Goal: Task Accomplishment & Management: Manage account settings

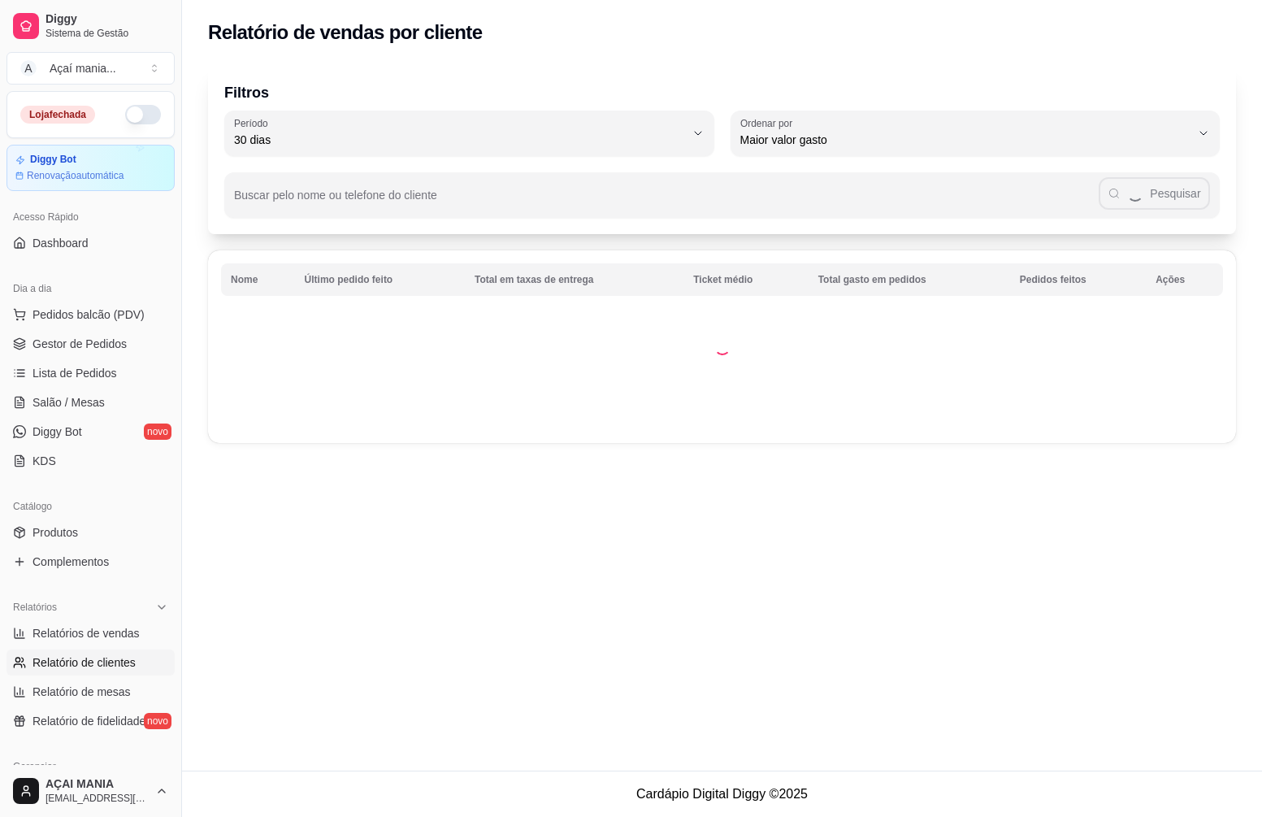
select select "30"
select select "HIGHEST_TOTAL_SPENT_WITH_ORDERS"
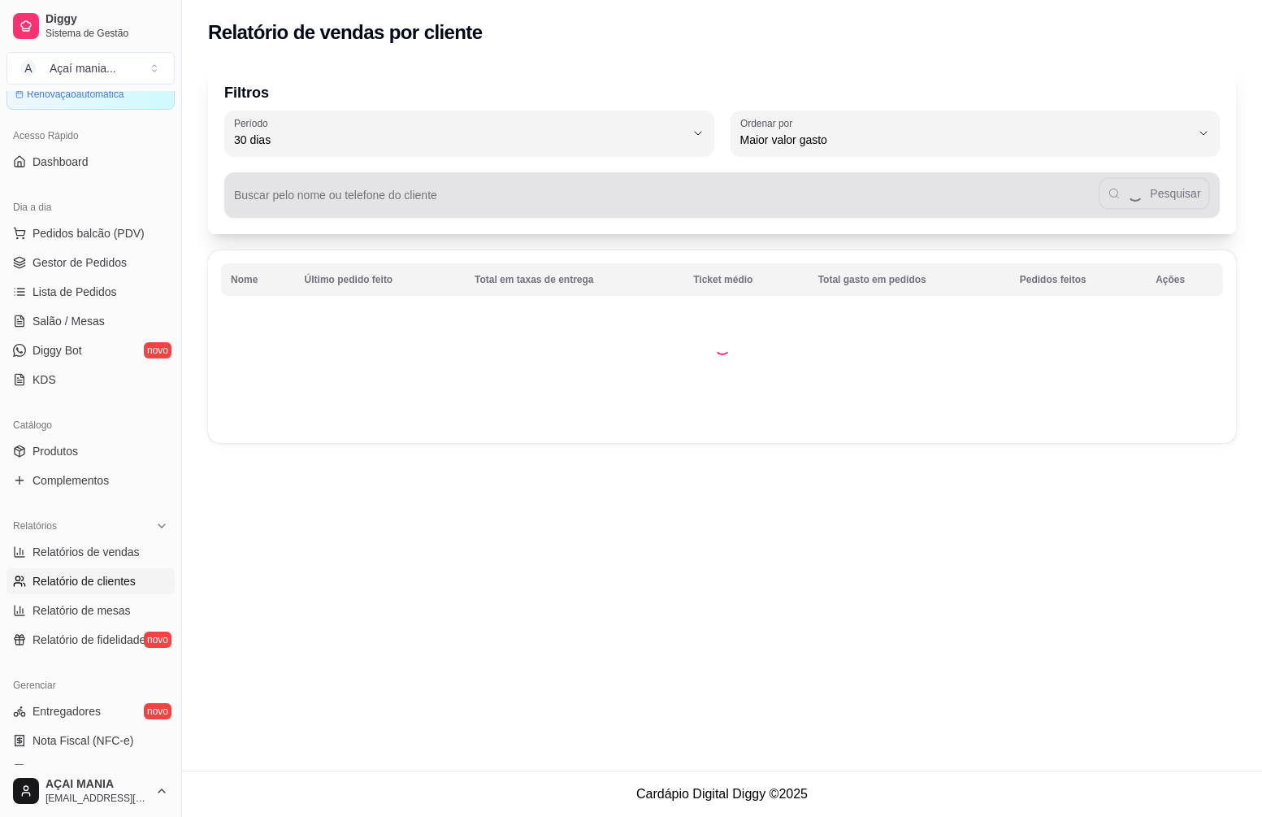
click at [314, 195] on div "Buscar pelo nome ou telefone do cliente Pesquisar" at bounding box center [721, 195] width 995 height 46
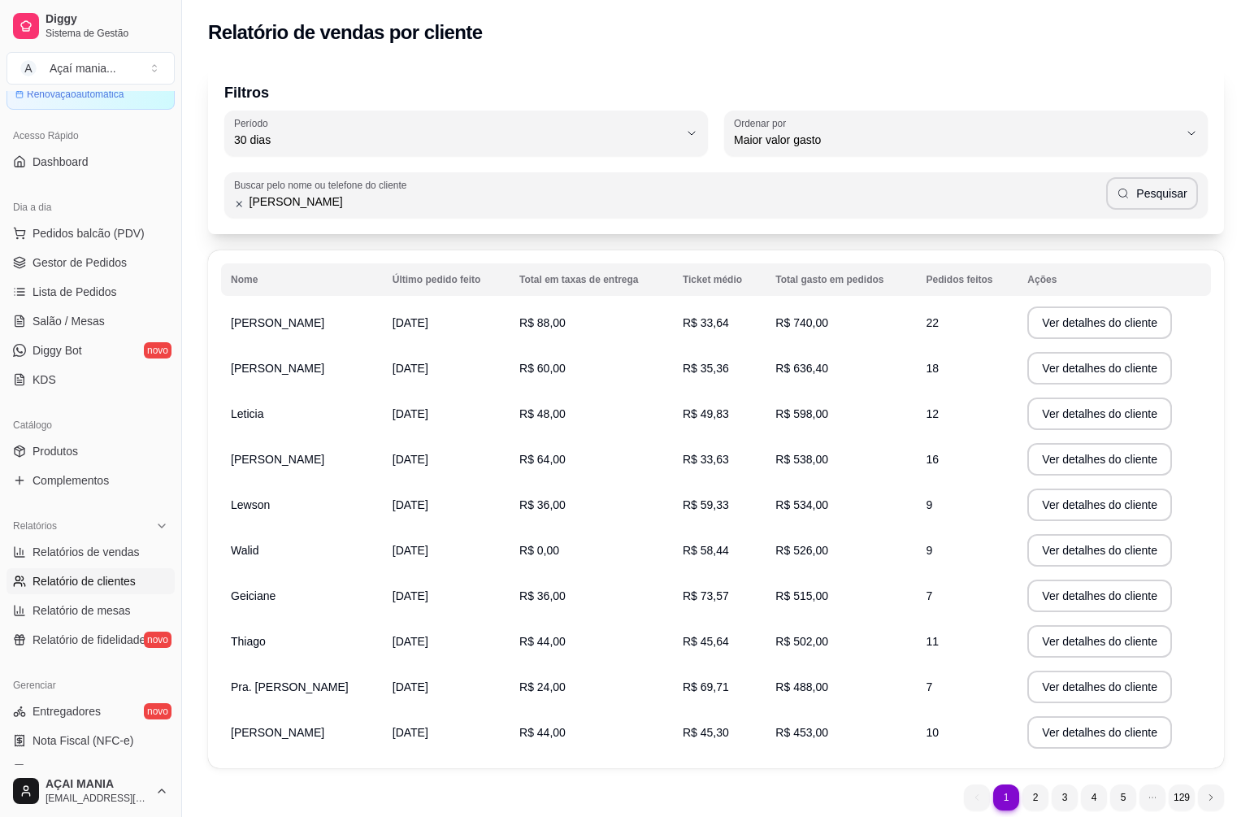
type input "[PERSON_NAME]"
click at [1138, 182] on button "Pesquisar" at bounding box center [1152, 193] width 92 height 33
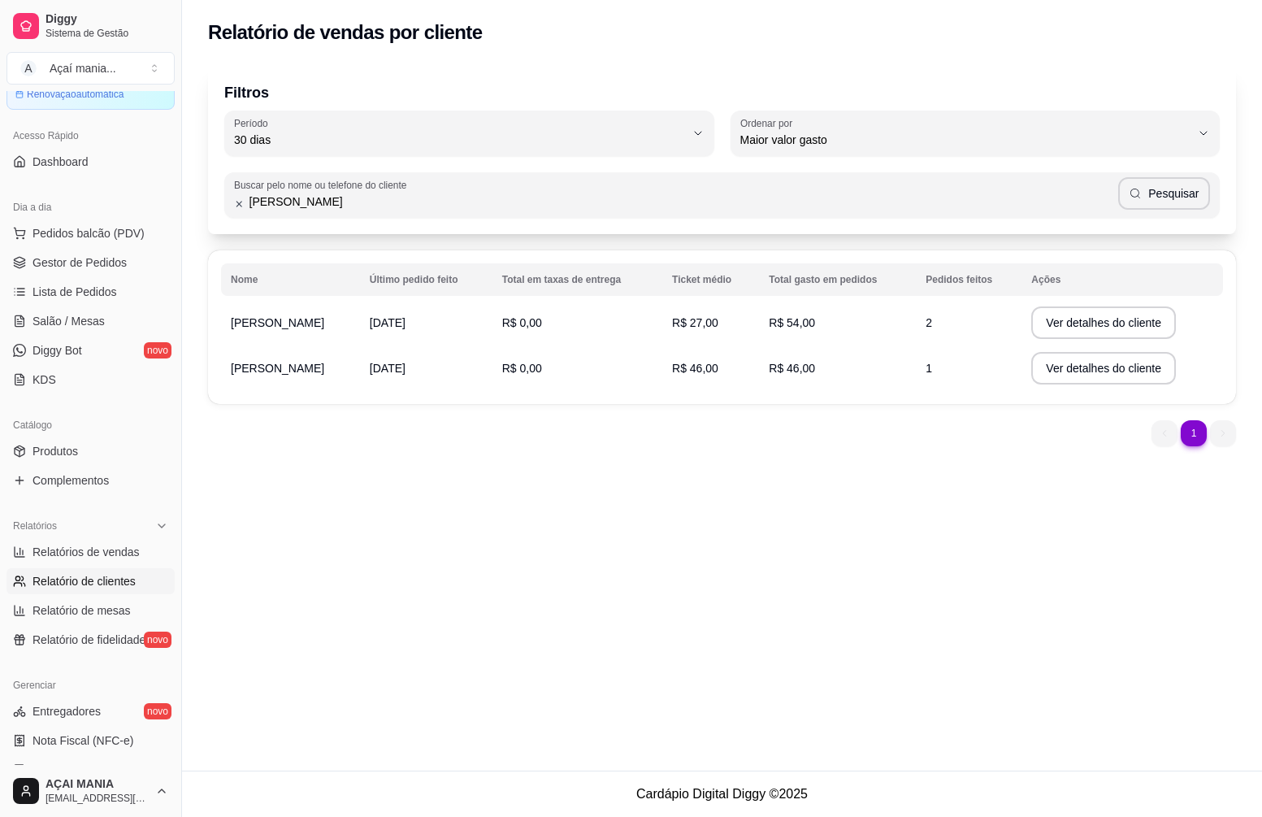
click at [524, 327] on td "R$ 0,00" at bounding box center [577, 323] width 170 height 46
click at [1062, 323] on button "Ver detalhes do cliente" at bounding box center [1103, 322] width 145 height 33
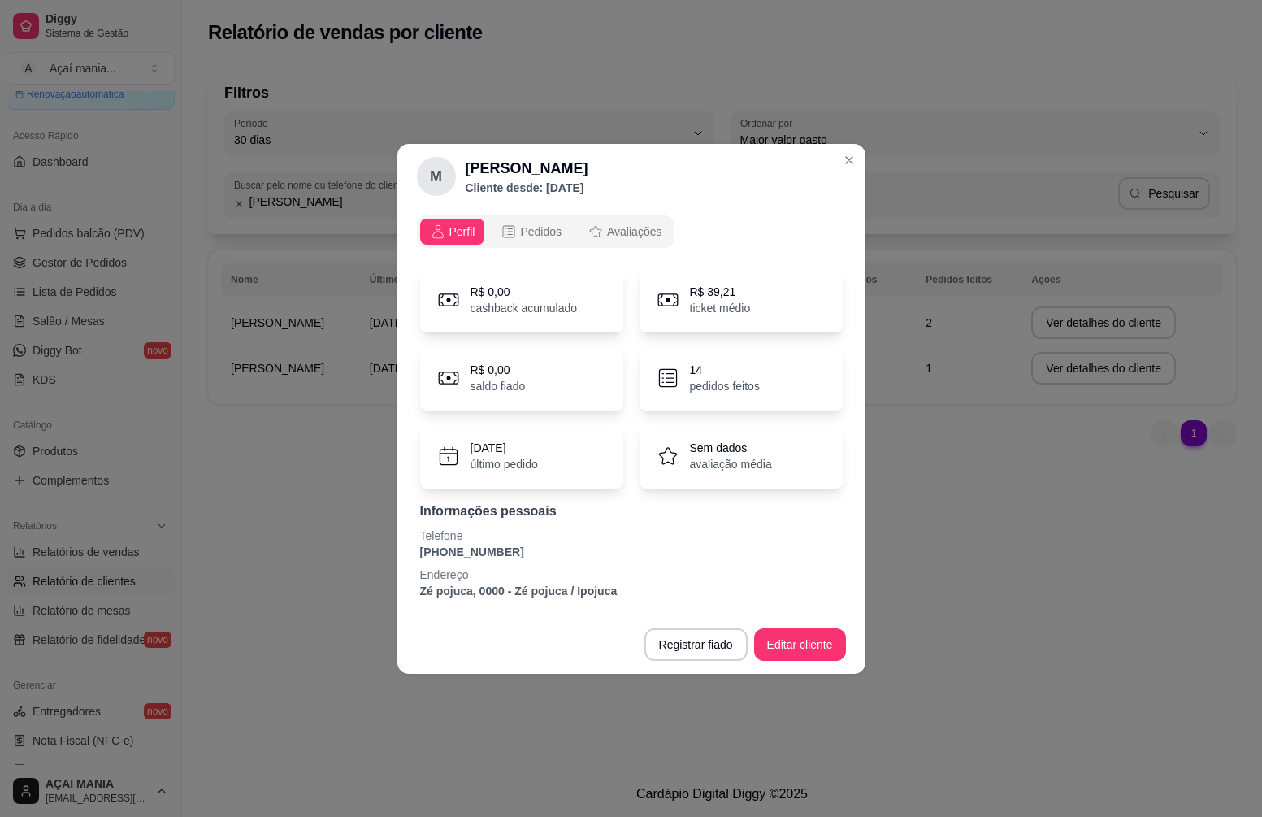
click at [709, 371] on p "14" at bounding box center [725, 370] width 70 height 16
click at [520, 240] on button "Pedidos" at bounding box center [531, 232] width 80 height 26
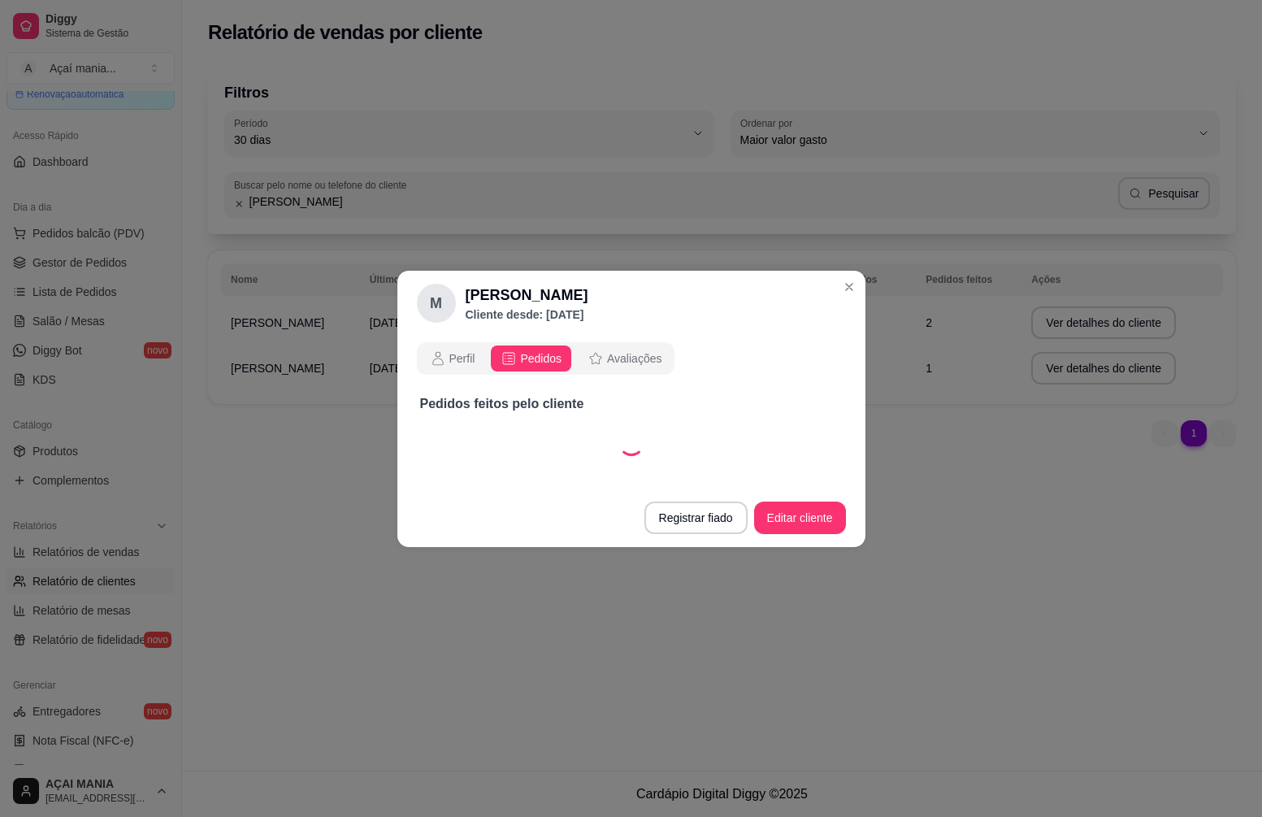
select select "30"
select select "ALL"
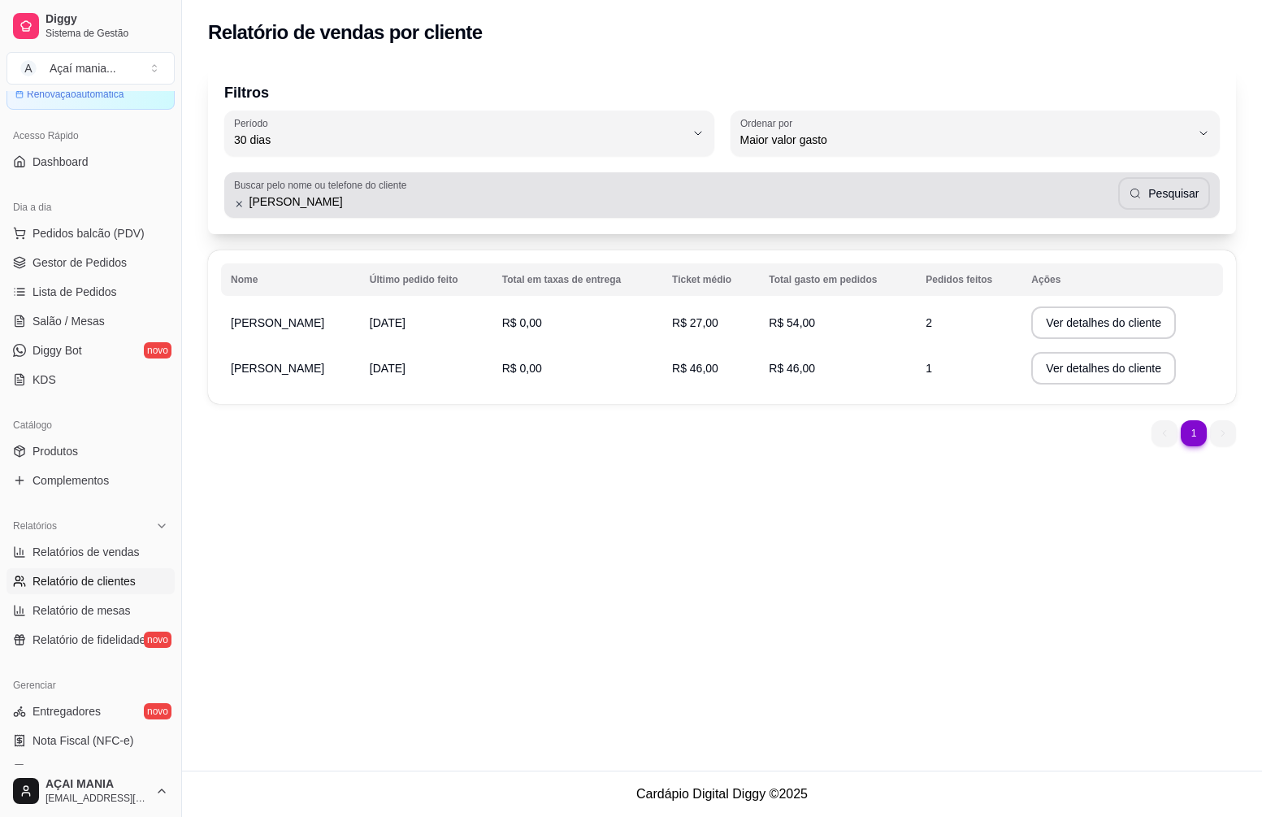
click at [301, 197] on input "[PERSON_NAME]" at bounding box center [682, 201] width 874 height 16
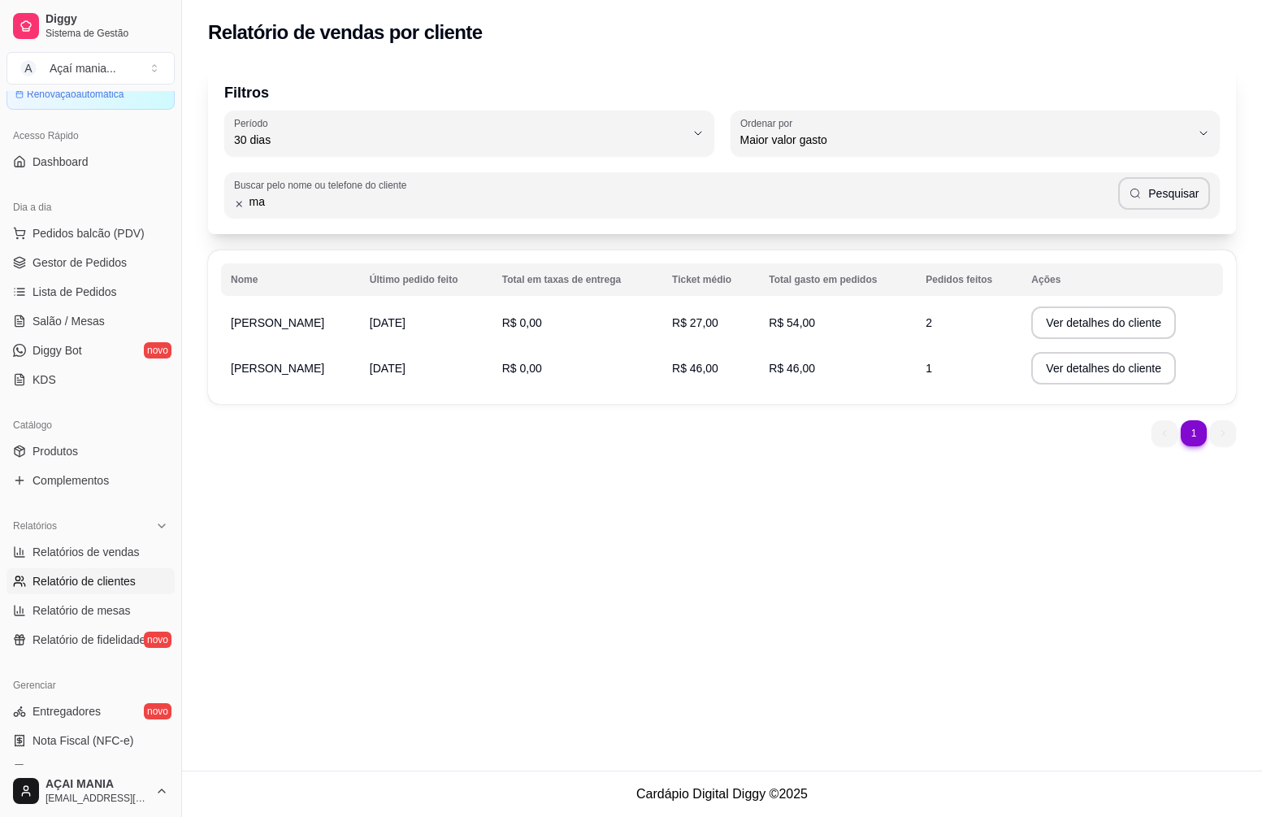
type input "m"
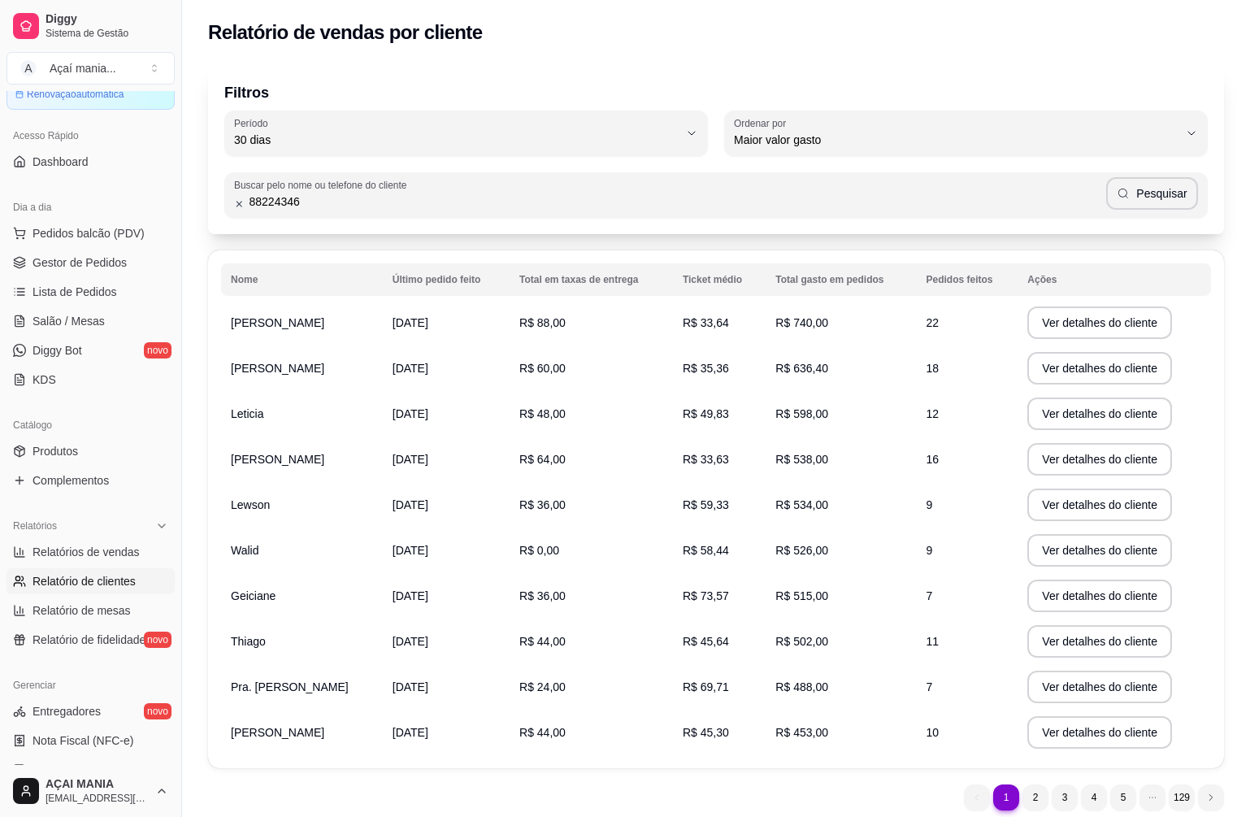
type input "88224346"
click at [1148, 195] on button "Pesquisar" at bounding box center [1152, 193] width 92 height 33
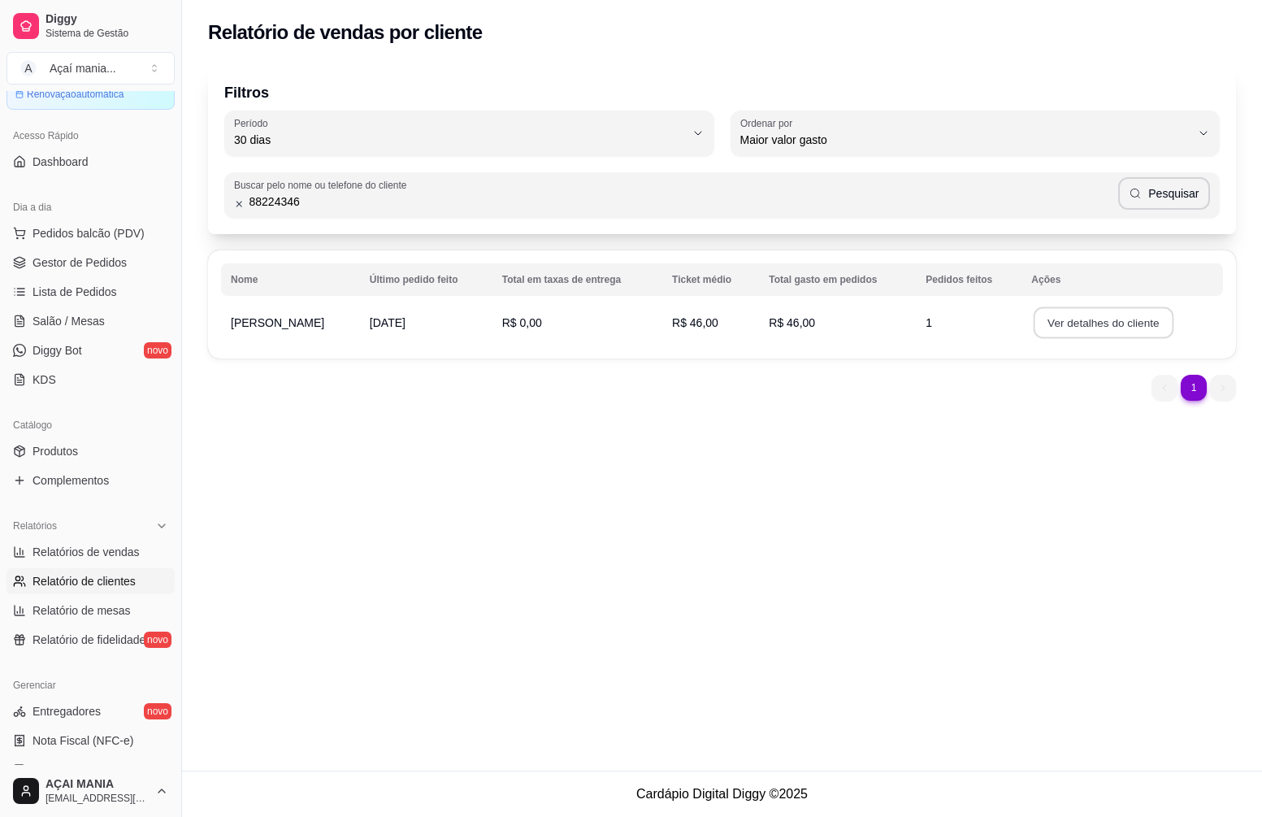
click at [1039, 325] on button "Ver detalhes do cliente" at bounding box center [1104, 323] width 140 height 32
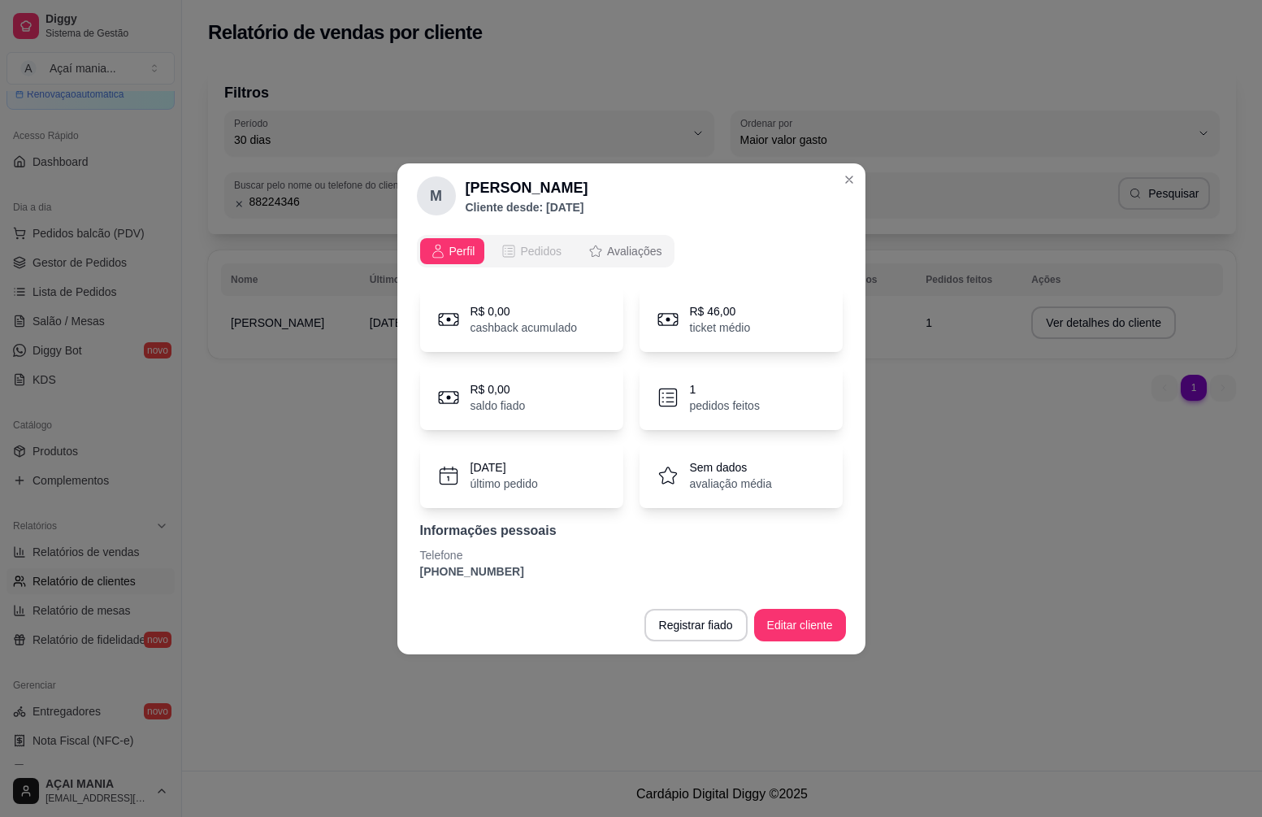
click at [517, 243] on div "Pedidos" at bounding box center [531, 251] width 61 height 16
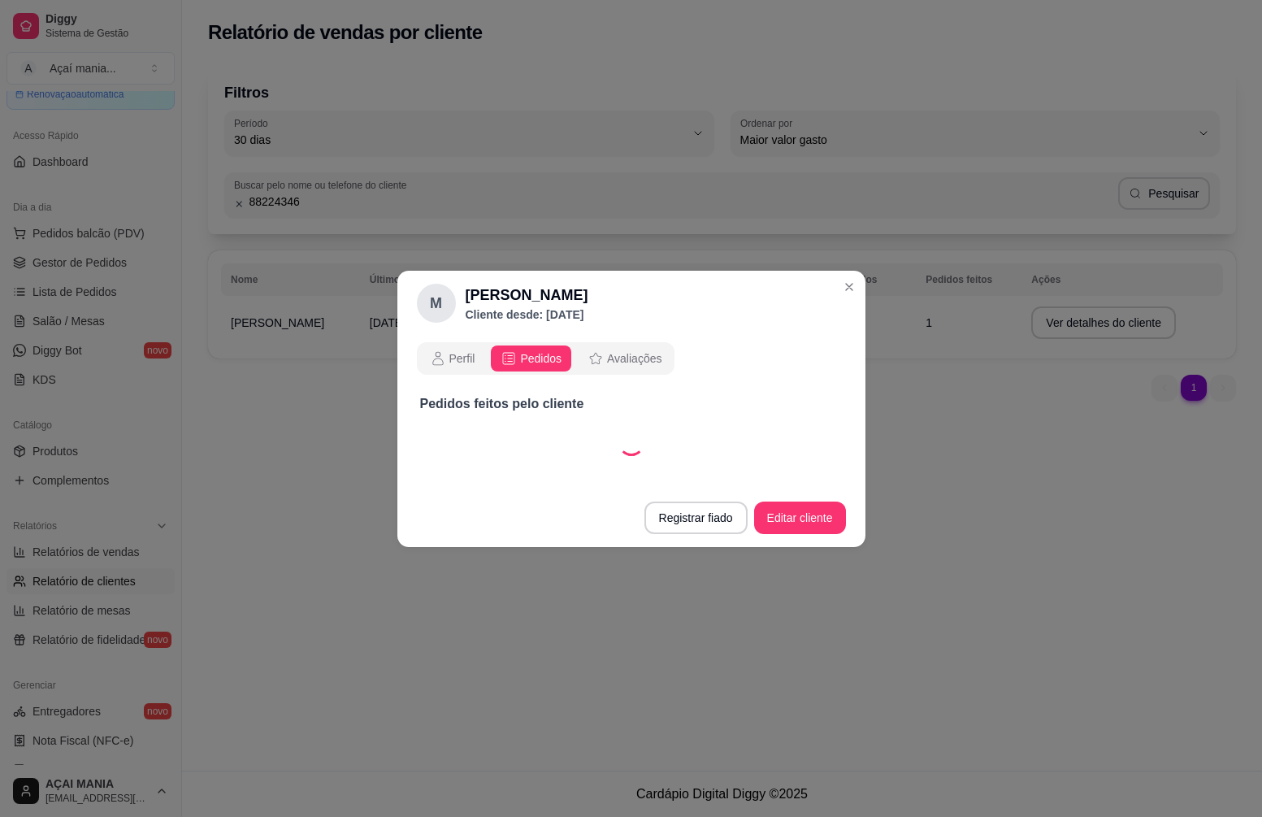
select select "30"
select select "ALL"
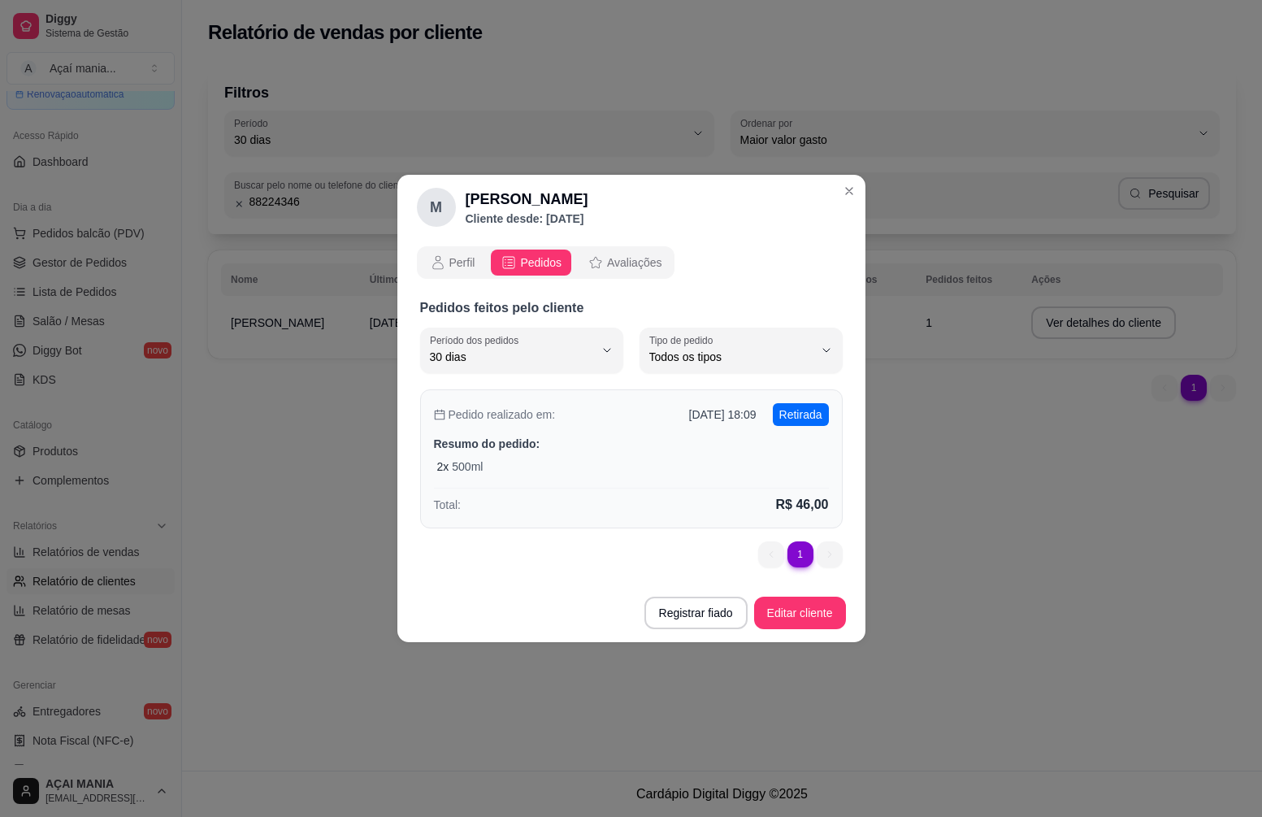
click at [683, 486] on div "Pedido realizado em: [DATE] 18:09 Retirada Resumo do pedido: 2 x 500ml Total: R…" at bounding box center [631, 458] width 423 height 139
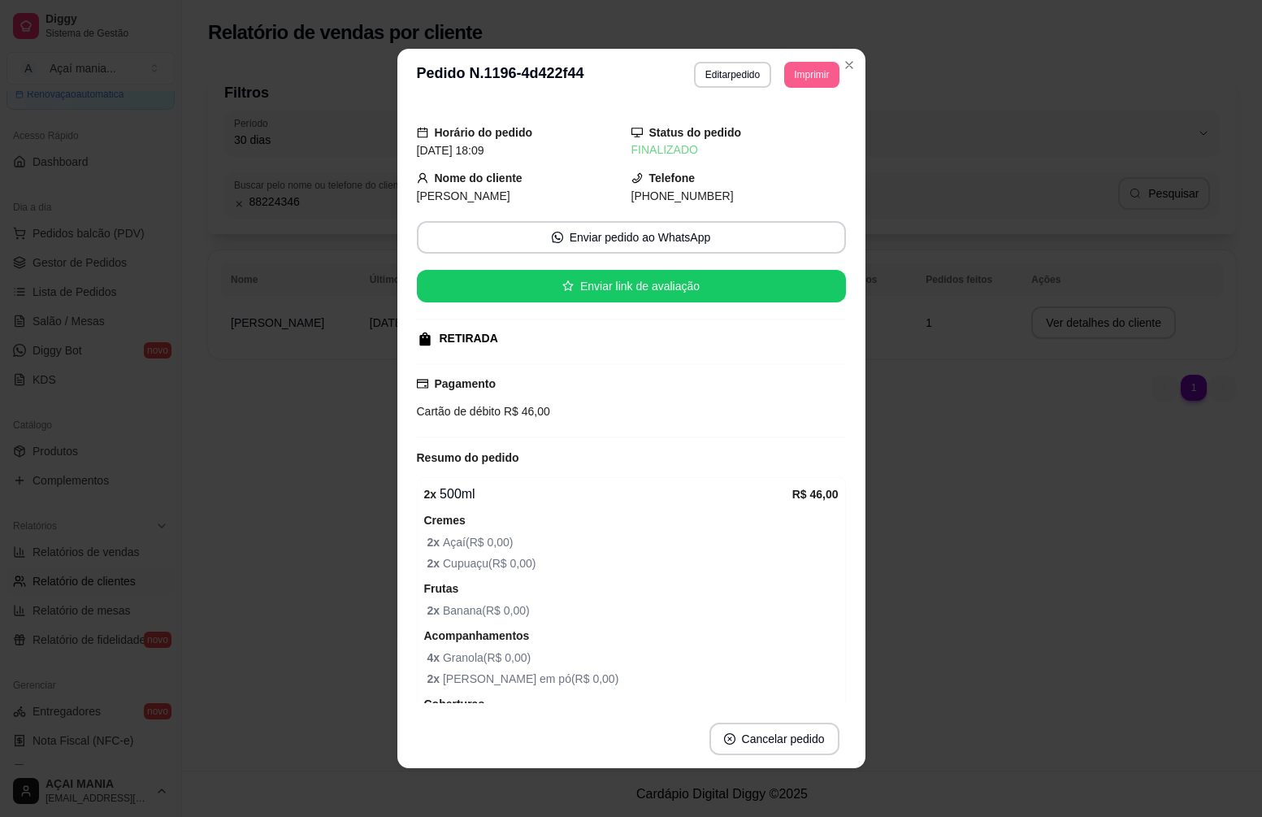
click at [809, 76] on button "Imprimir" at bounding box center [811, 75] width 54 height 26
click at [800, 136] on button "IMPRESSORA" at bounding box center [776, 132] width 118 height 26
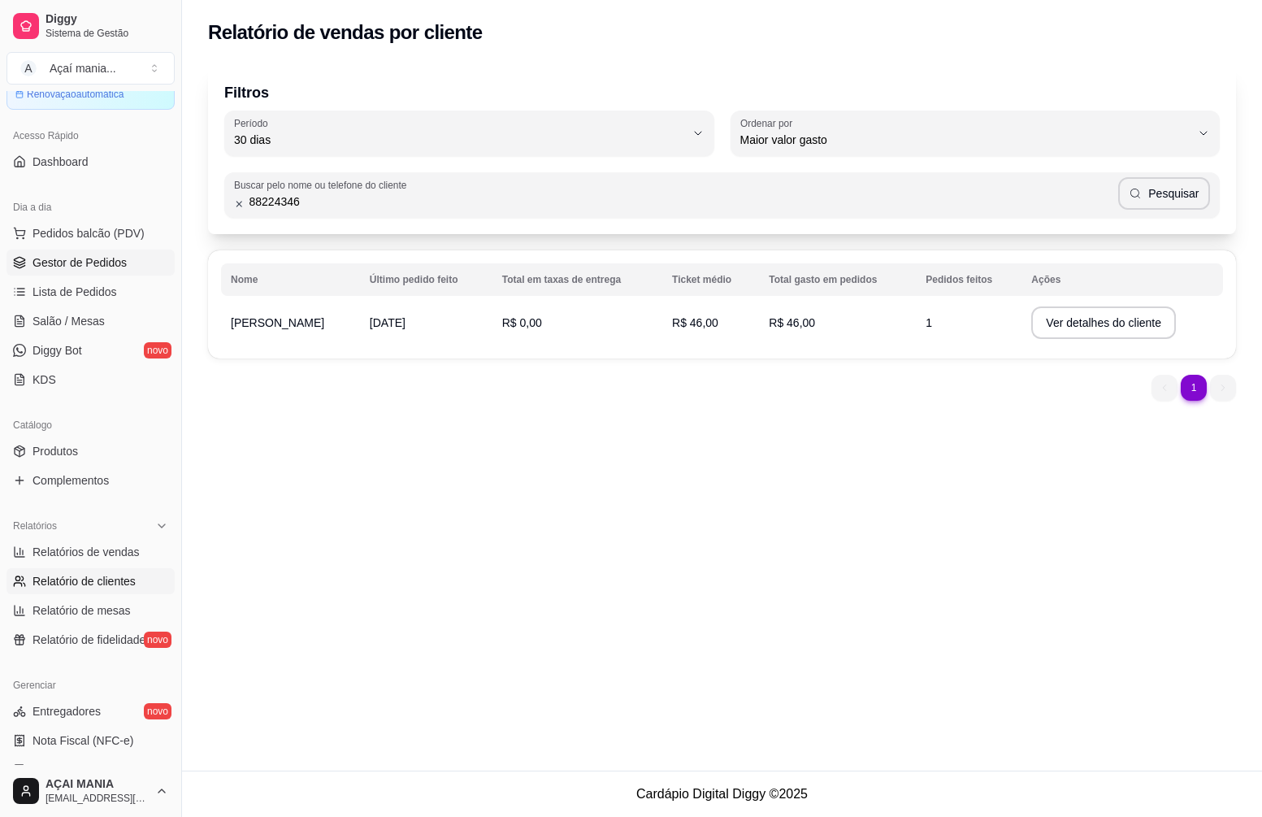
click at [88, 257] on span "Gestor de Pedidos" at bounding box center [80, 262] width 94 height 16
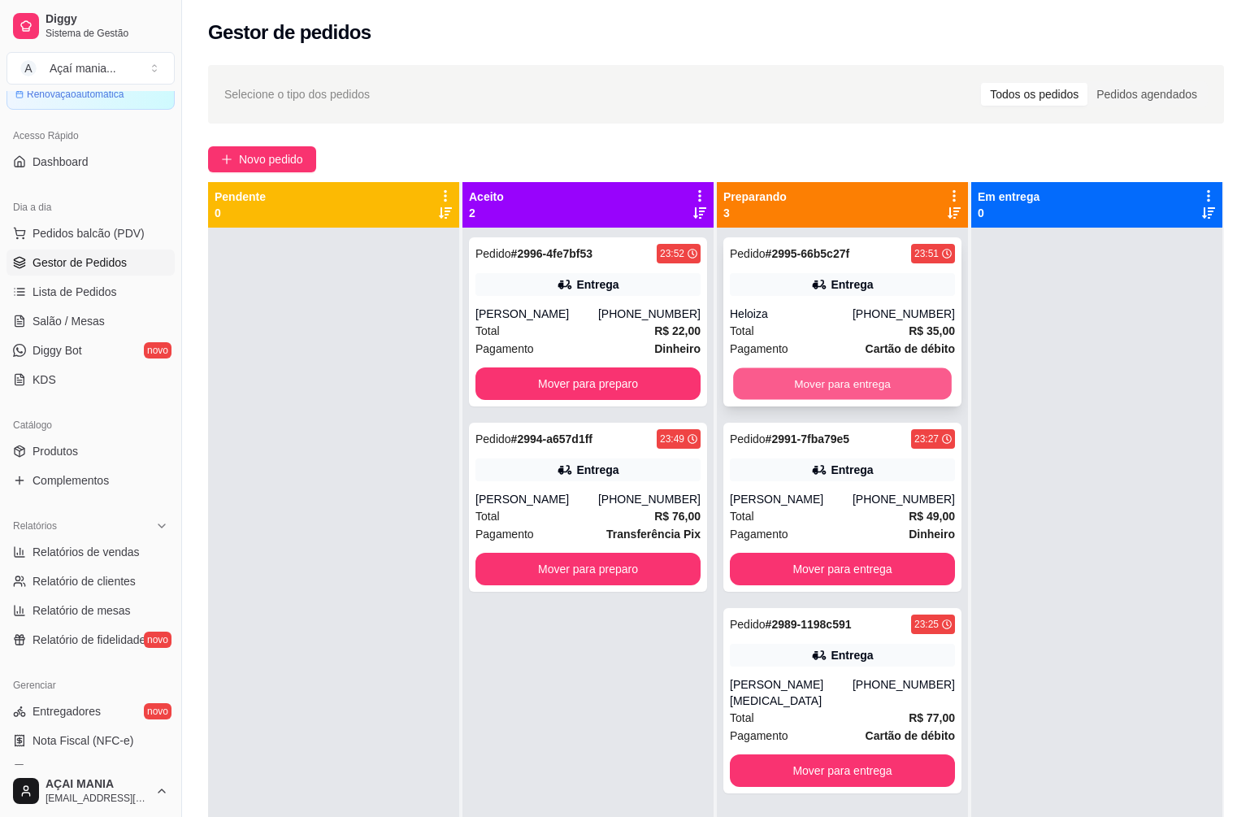
click at [841, 389] on button "Mover para entrega" at bounding box center [842, 384] width 219 height 32
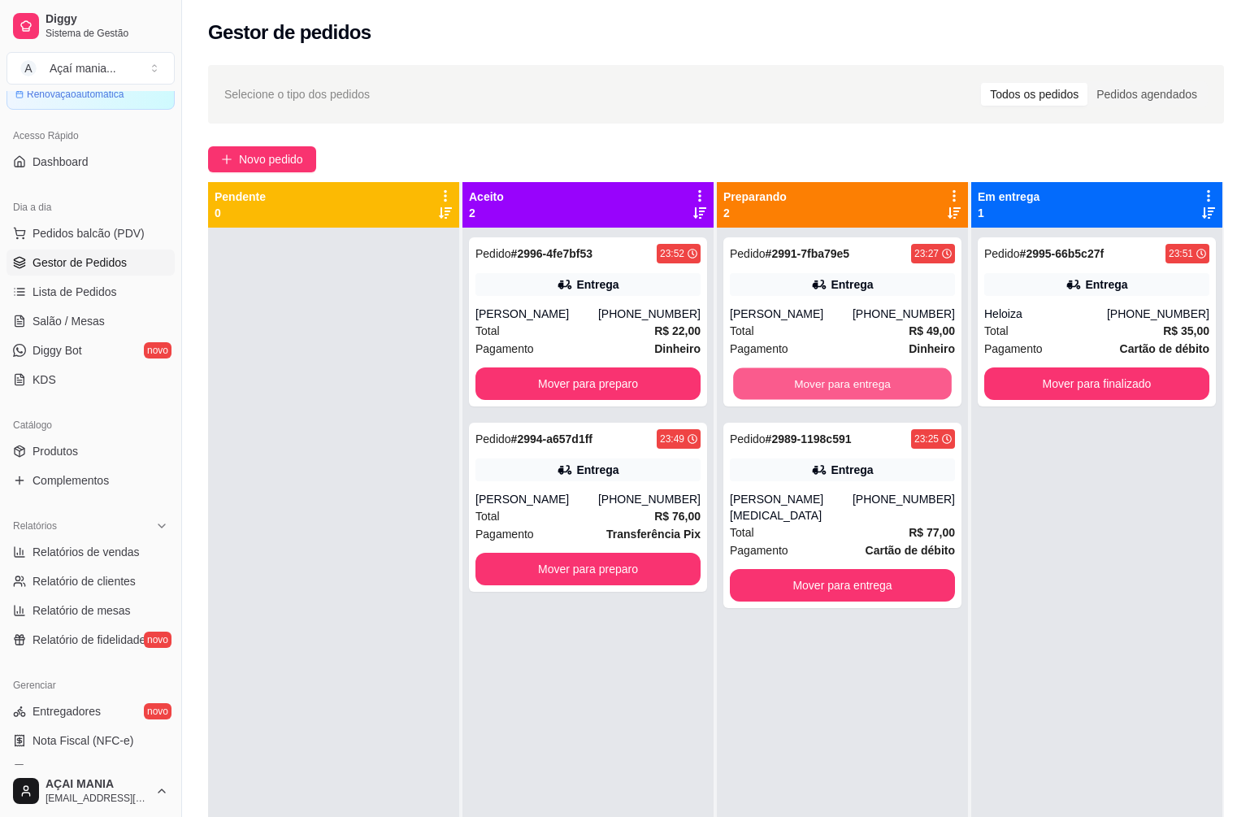
click at [841, 389] on button "Mover para entrega" at bounding box center [842, 384] width 219 height 32
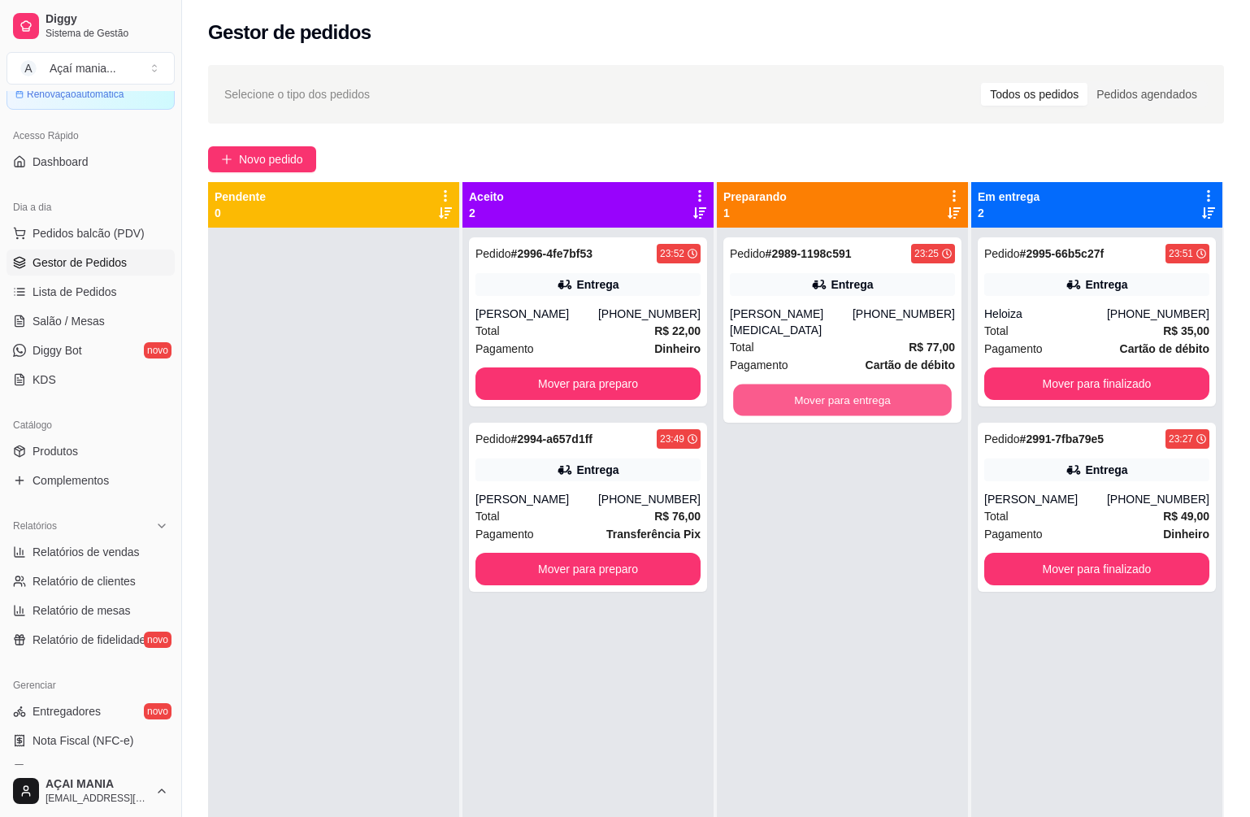
click at [841, 389] on button "Mover para entrega" at bounding box center [842, 400] width 219 height 32
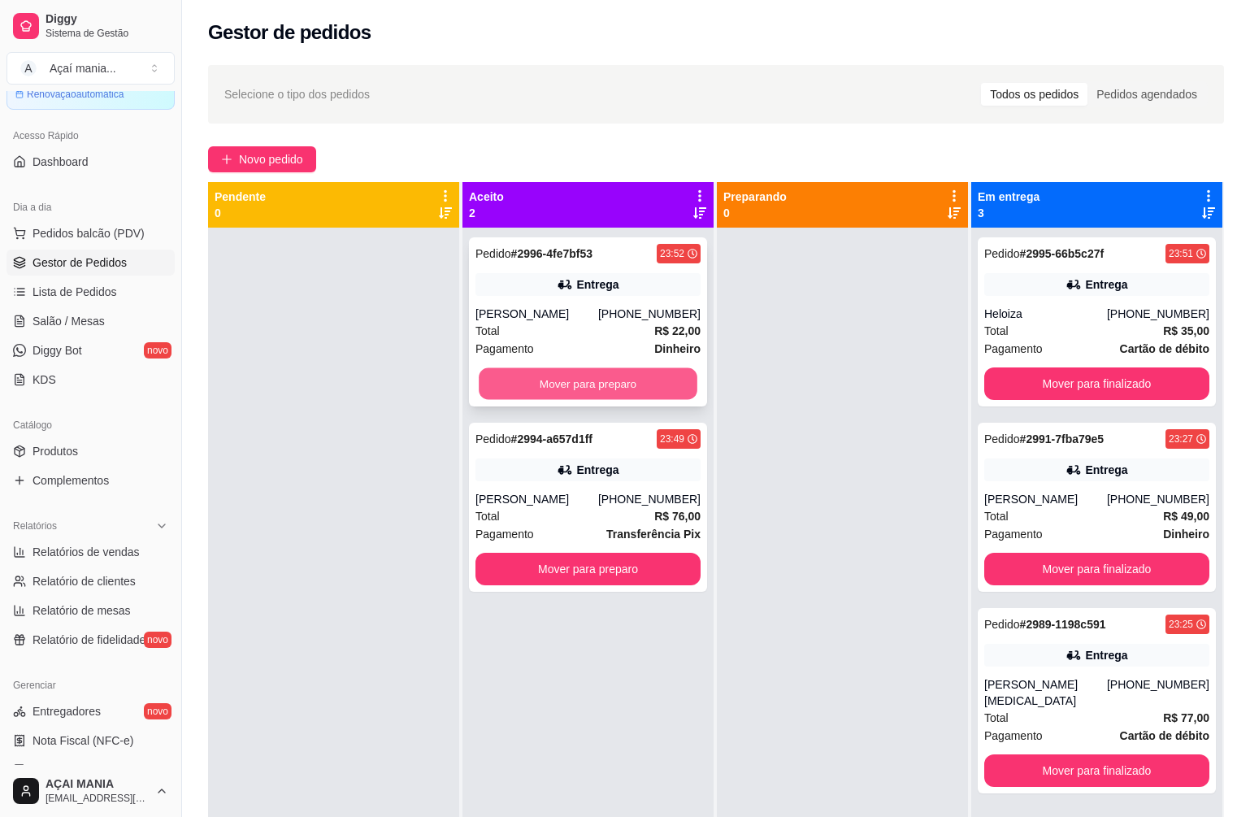
click at [551, 391] on button "Mover para preparo" at bounding box center [588, 384] width 219 height 32
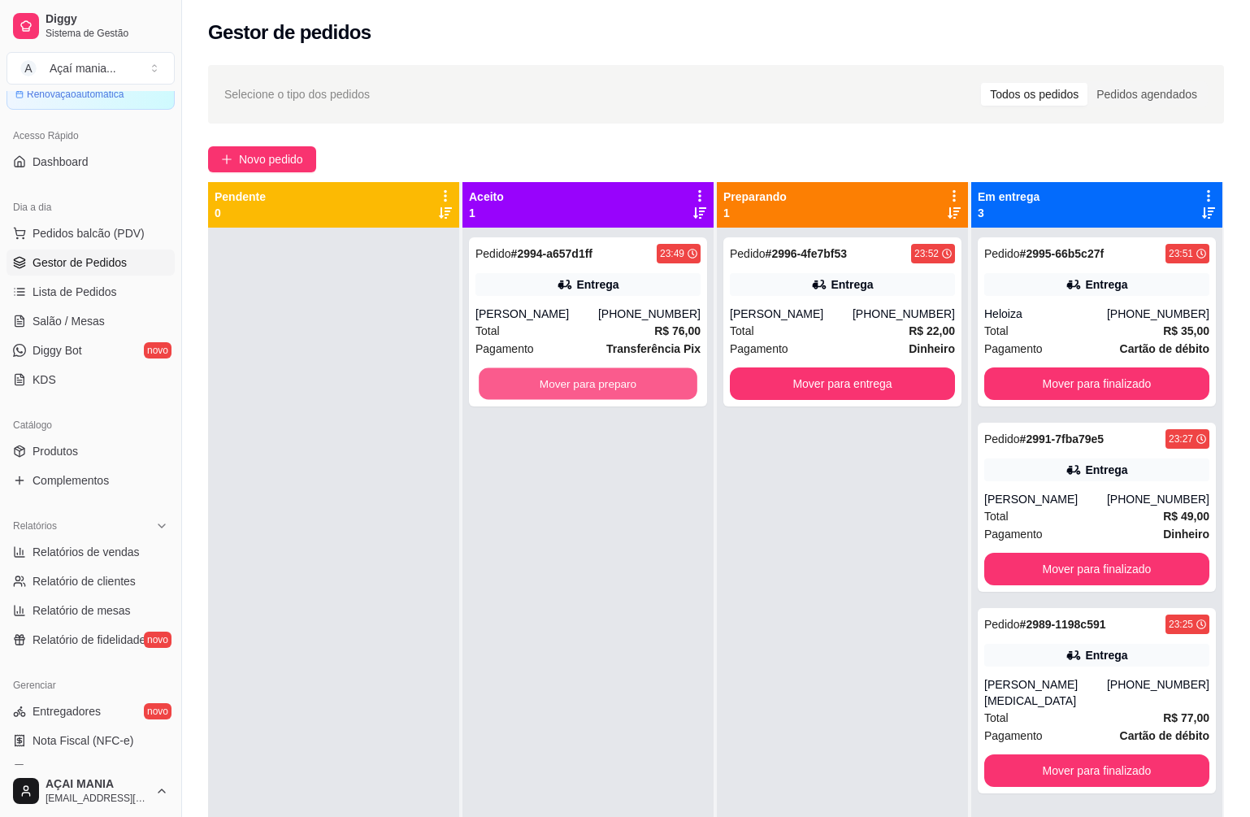
click at [560, 388] on button "Mover para preparo" at bounding box center [588, 384] width 219 height 32
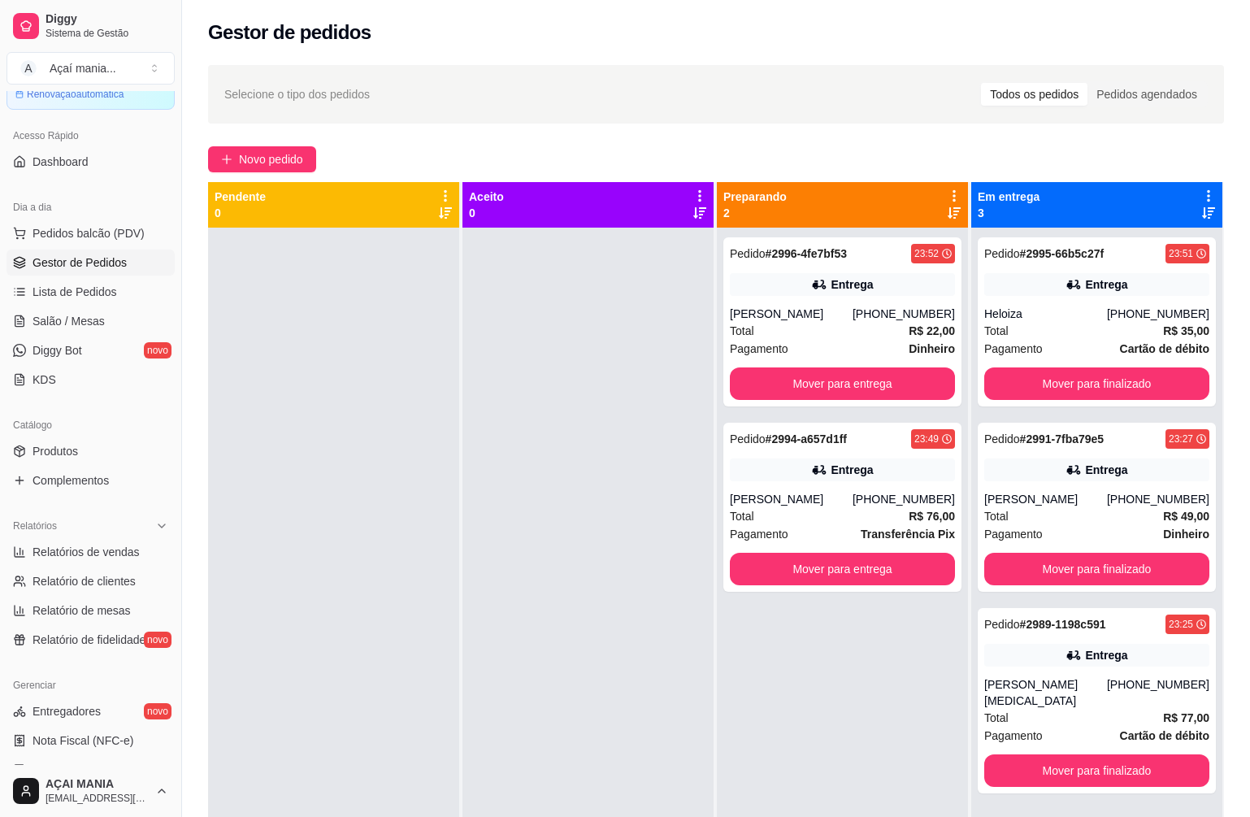
click at [431, 520] on div at bounding box center [333, 636] width 251 height 817
click at [541, 450] on div at bounding box center [587, 636] width 251 height 817
click at [464, 518] on div at bounding box center [587, 636] width 251 height 817
click at [765, 680] on div "Pedido # 2996-4fe7bf53 23:52 Entrega Gabriel [PHONE_NUMBER] Total R$ 22,00 Paga…" at bounding box center [842, 636] width 251 height 817
click at [427, 395] on div at bounding box center [333, 636] width 251 height 817
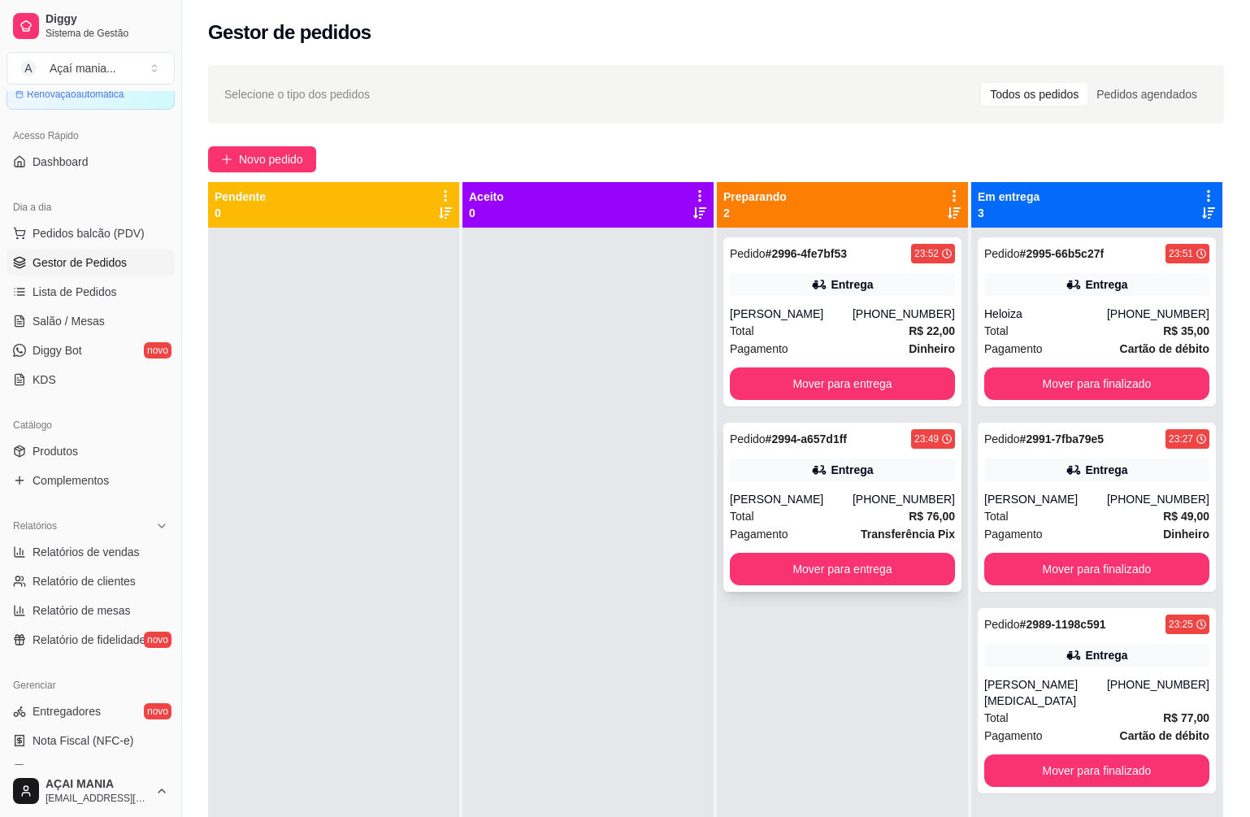
click at [884, 455] on div "Pedido # 2994-a657d1ff 23:49 Entrega [PERSON_NAME] [PHONE_NUMBER] Total R$ 76,0…" at bounding box center [842, 507] width 238 height 169
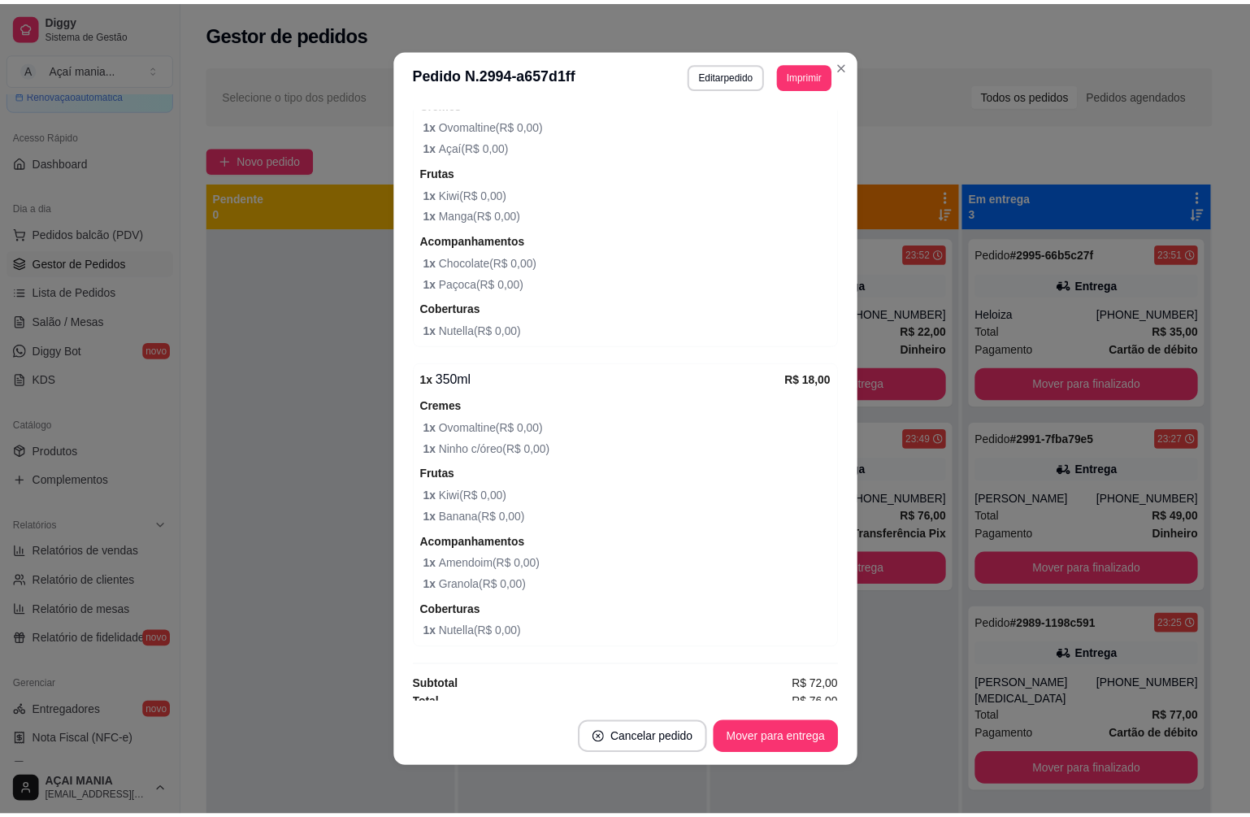
scroll to position [1061, 0]
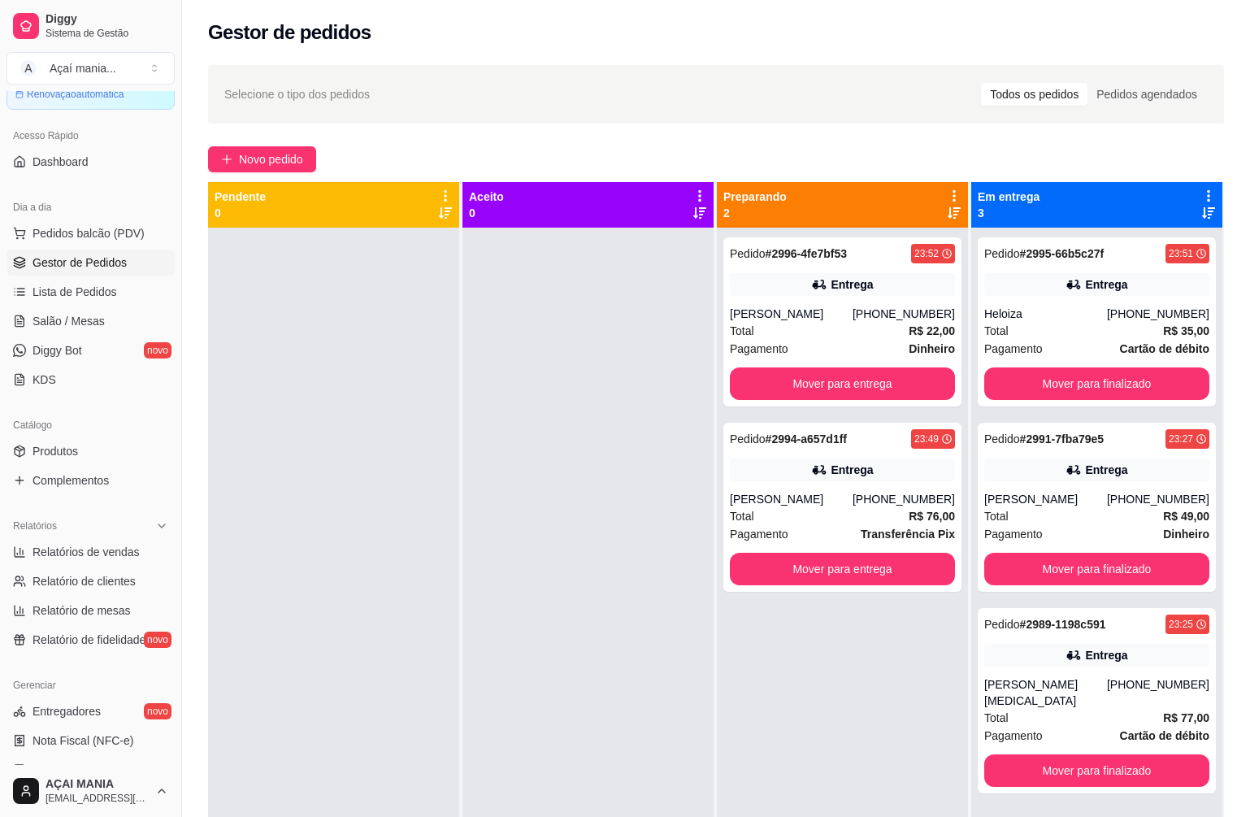
click at [298, 409] on div at bounding box center [333, 636] width 251 height 817
click at [1075, 689] on div "[PERSON_NAME][MEDICAL_DATA]" at bounding box center [1045, 692] width 123 height 33
click at [1050, 452] on div "Pedido # 2991-7fba79e5 23:27 Entrega Marcos [PHONE_NUMBER] Total R$ 49,00 Pagam…" at bounding box center [1097, 507] width 238 height 169
click at [1040, 298] on div "Pedido # 2995-66b5c27f 23:51 Entrega Heloiza [PHONE_NUMBER] Total R$ 35,00 Paga…" at bounding box center [1097, 321] width 238 height 169
click at [889, 744] on div "Pedido # 2996-4fe7bf53 23:52 Entrega Gabriel [PHONE_NUMBER] Total R$ 22,00 Paga…" at bounding box center [842, 636] width 251 height 817
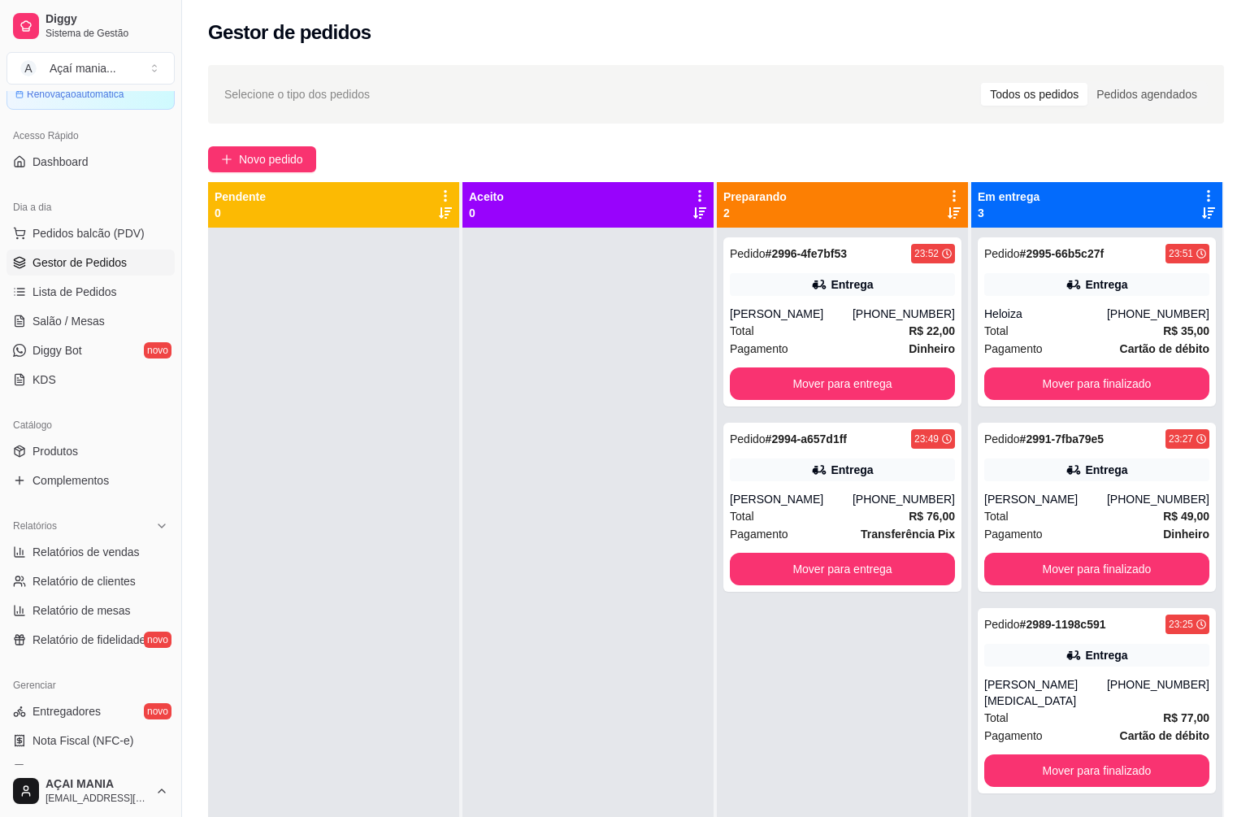
click at [218, 477] on div at bounding box center [333, 636] width 251 height 817
drag, startPoint x: 315, startPoint y: 661, endPoint x: 296, endPoint y: 670, distance: 21.5
click at [315, 661] on div at bounding box center [333, 636] width 251 height 817
click at [98, 556] on span "Relatórios de vendas" at bounding box center [86, 552] width 107 height 16
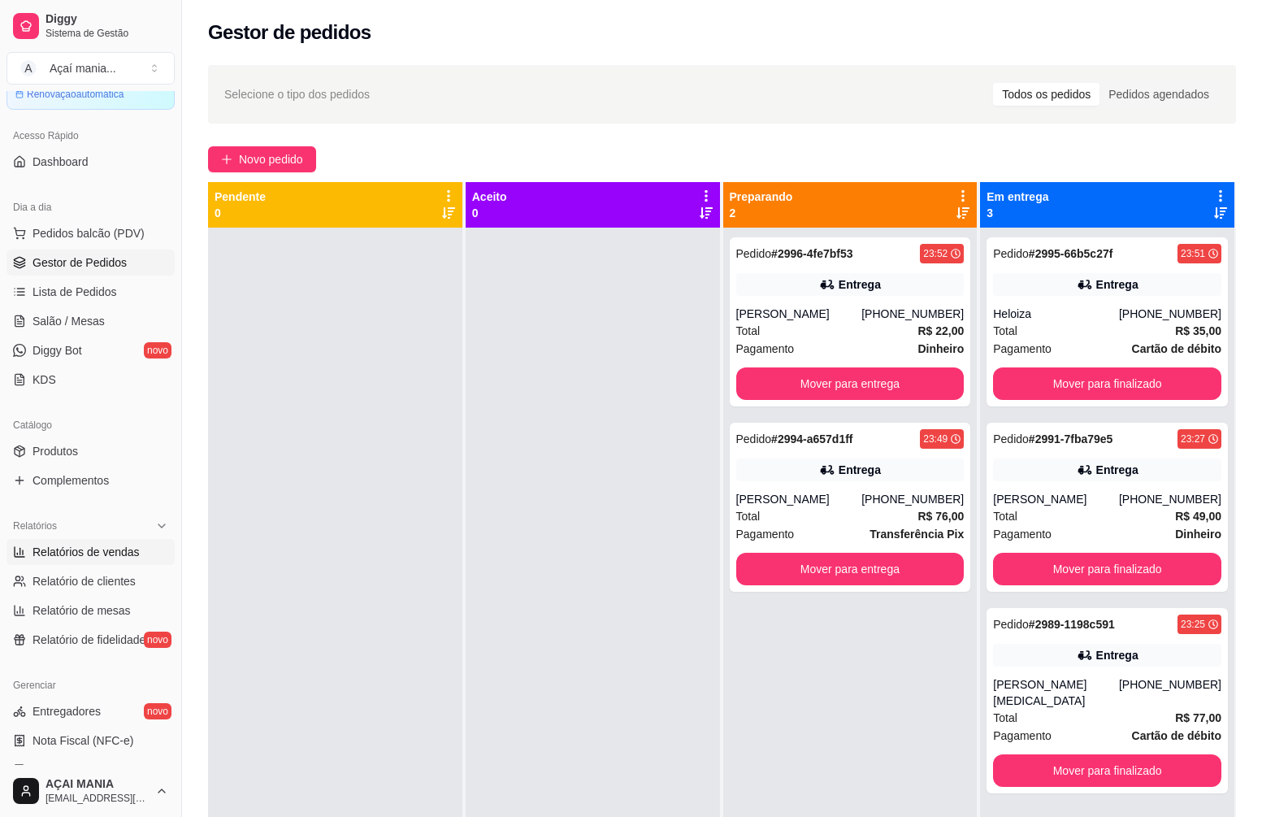
select select "ALL"
select select "0"
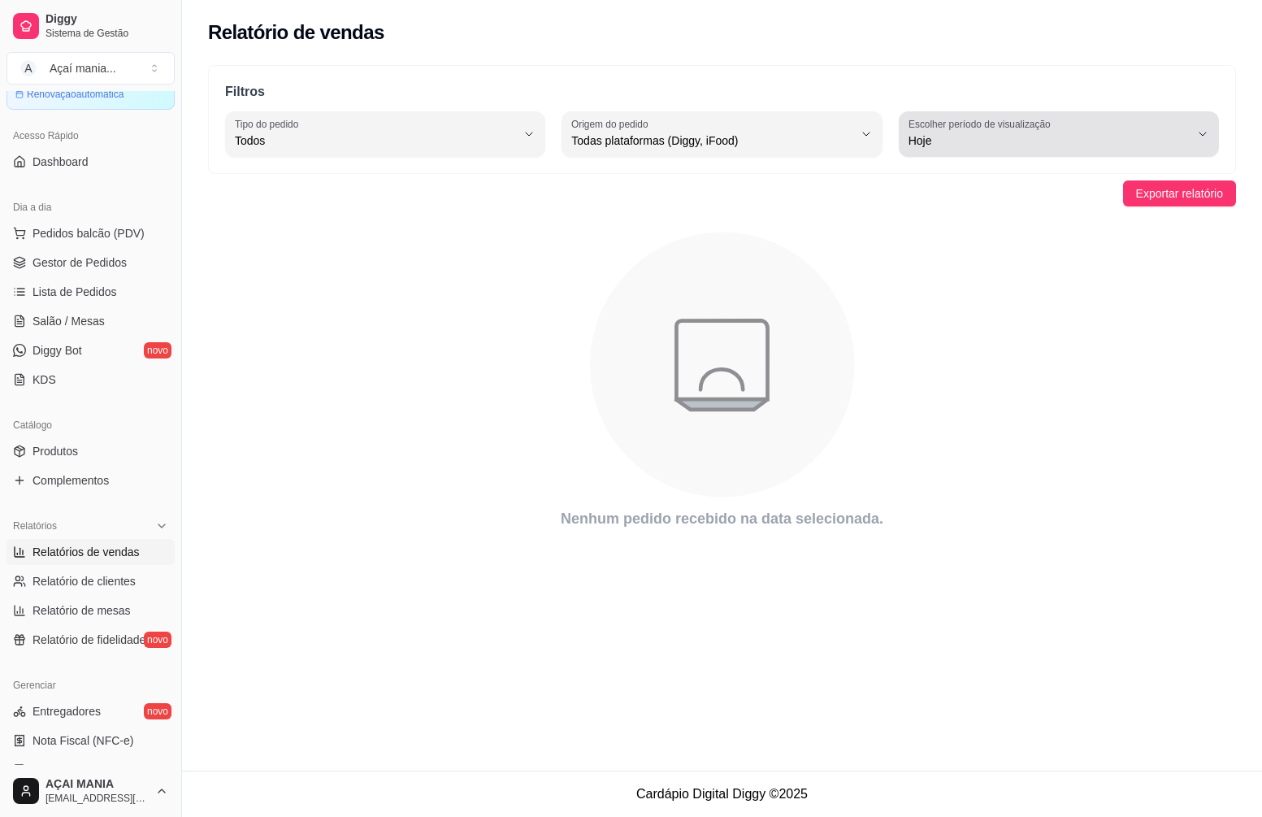
click at [1091, 119] on div "Hoje" at bounding box center [1048, 134] width 281 height 33
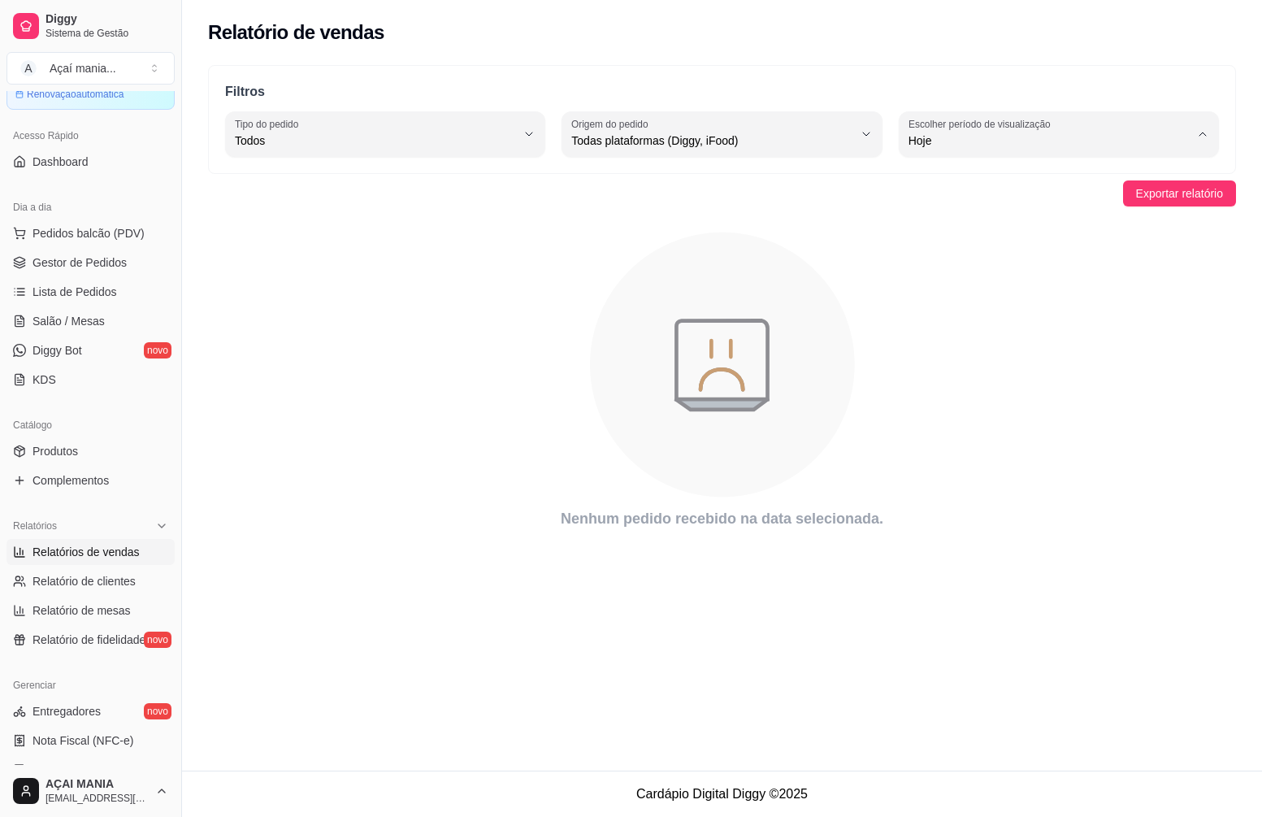
click at [977, 214] on span "Ontem" at bounding box center [1050, 205] width 267 height 15
type input "1"
select select "1"
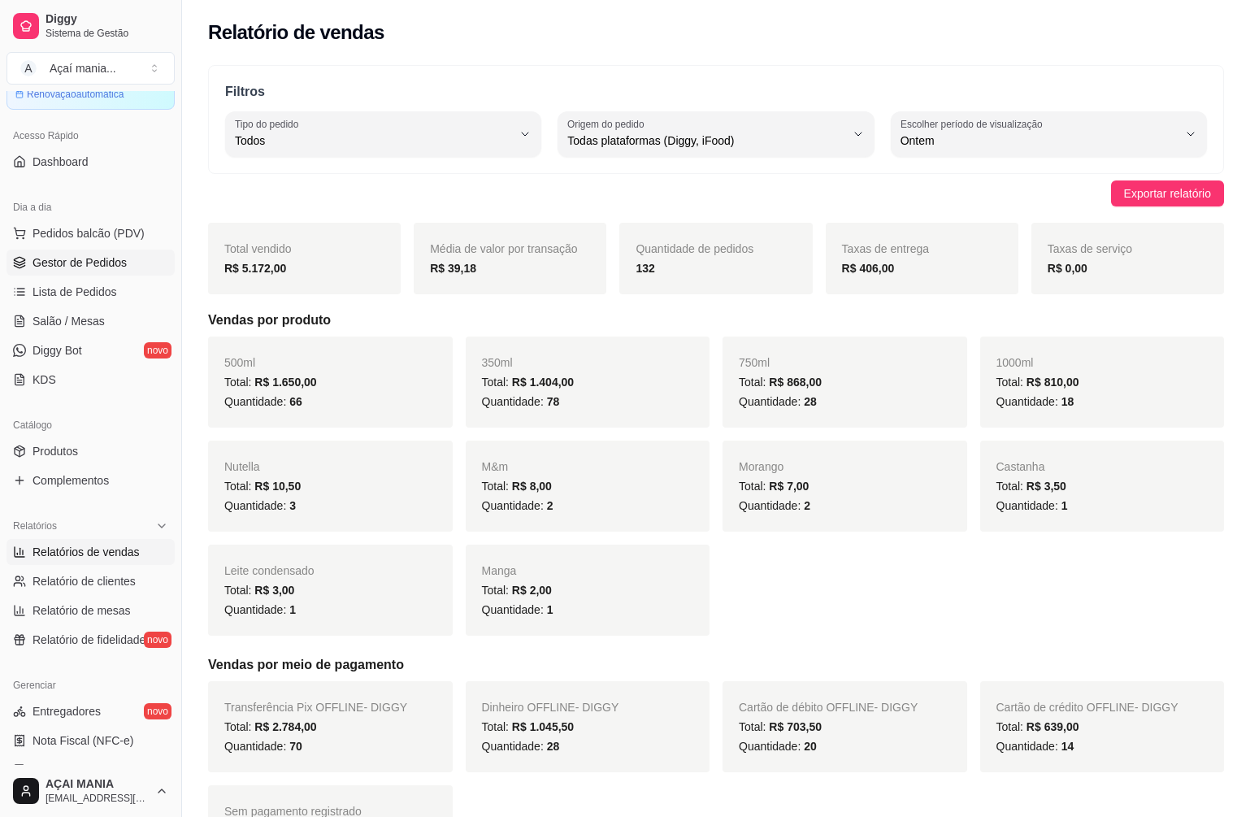
drag, startPoint x: 80, startPoint y: 263, endPoint x: 127, endPoint y: 283, distance: 50.3
click at [81, 263] on span "Gestor de Pedidos" at bounding box center [80, 262] width 94 height 16
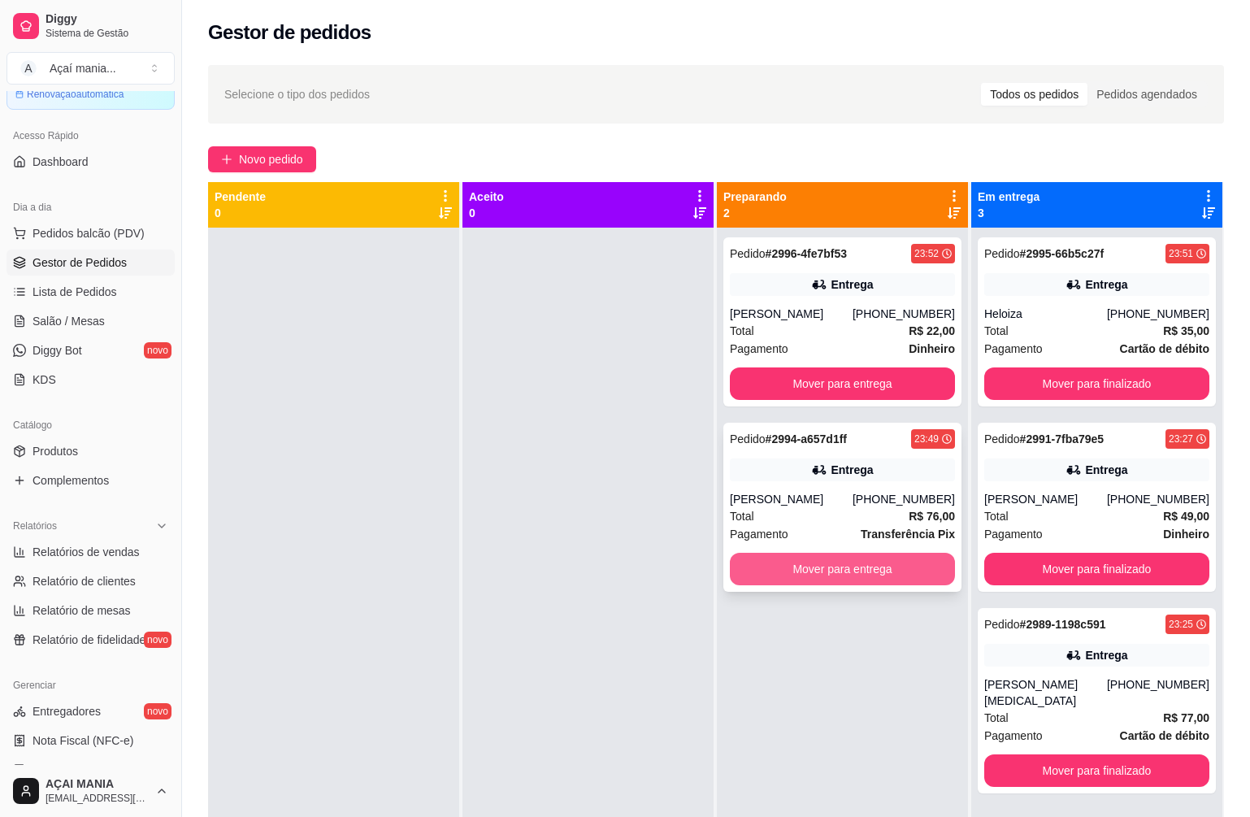
click at [809, 562] on button "Mover para entrega" at bounding box center [842, 569] width 225 height 33
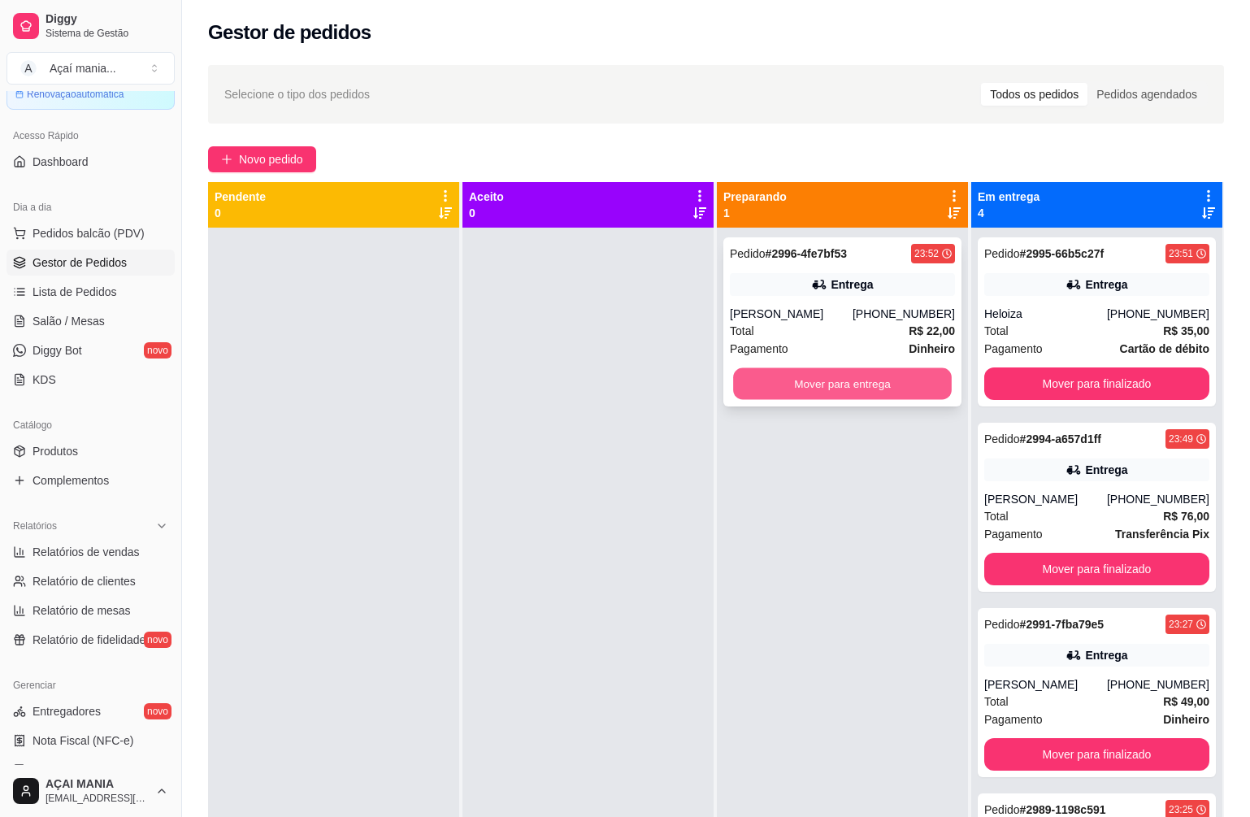
click at [856, 384] on button "Mover para entrega" at bounding box center [842, 384] width 219 height 32
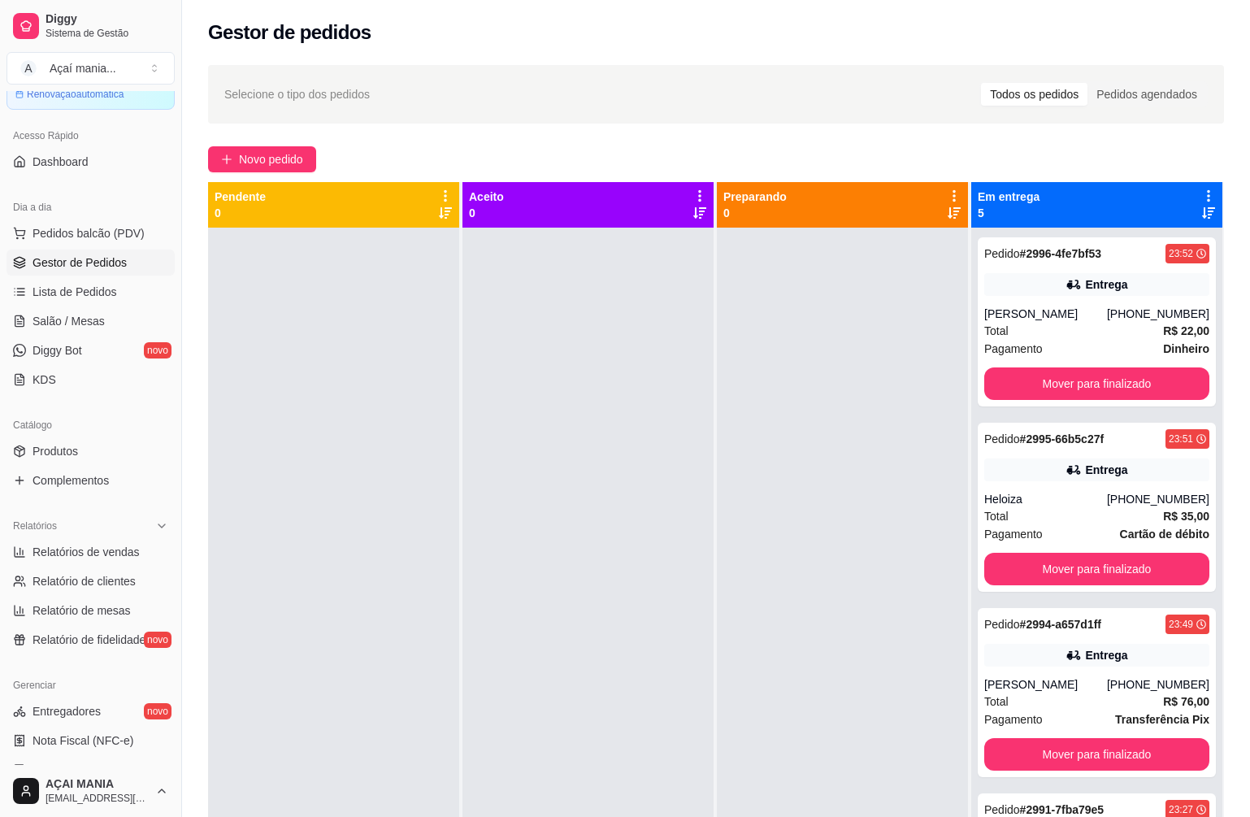
drag, startPoint x: 620, startPoint y: 608, endPoint x: 519, endPoint y: 618, distance: 101.2
click at [622, 608] on div at bounding box center [587, 636] width 251 height 817
drag, startPoint x: 752, startPoint y: 553, endPoint x: 762, endPoint y: 565, distance: 16.1
click at [752, 553] on div at bounding box center [842, 636] width 251 height 817
click at [804, 648] on div at bounding box center [842, 636] width 251 height 817
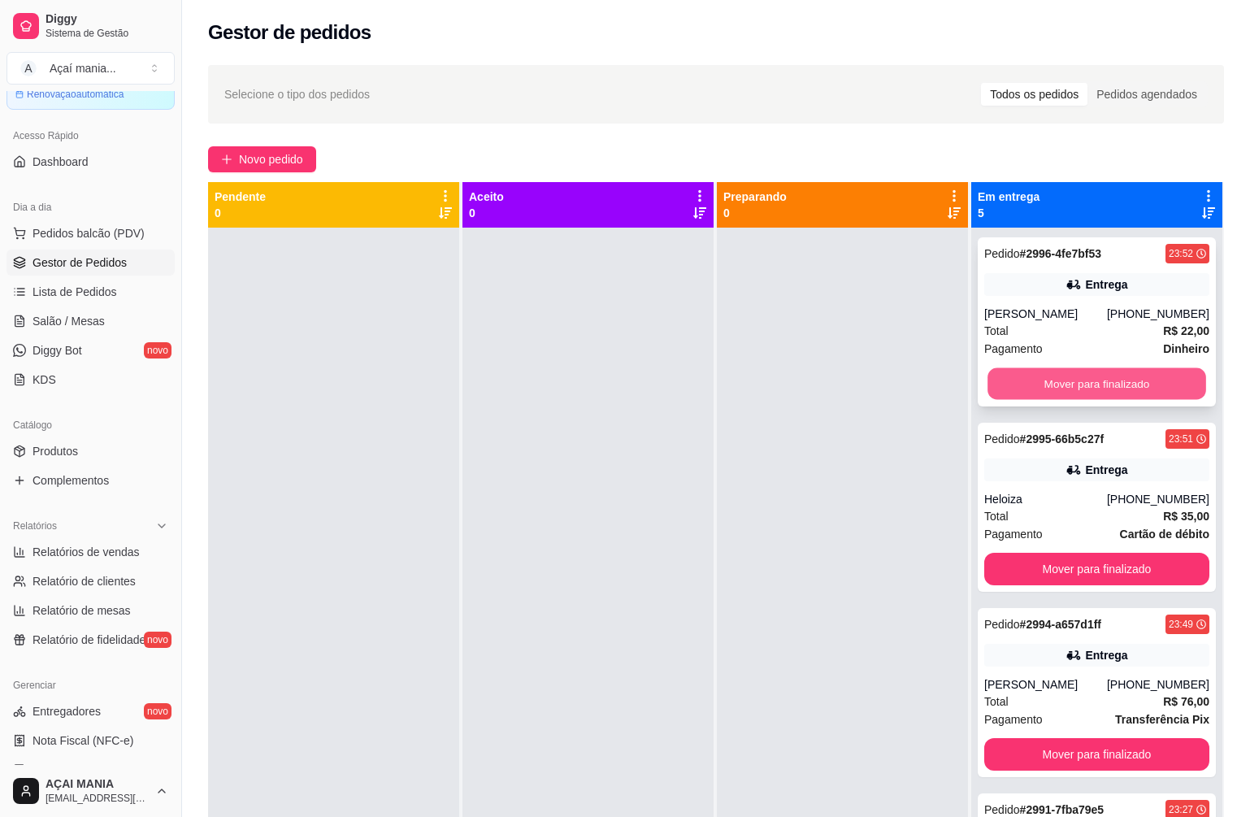
click at [1176, 379] on button "Mover para finalizado" at bounding box center [1096, 384] width 219 height 32
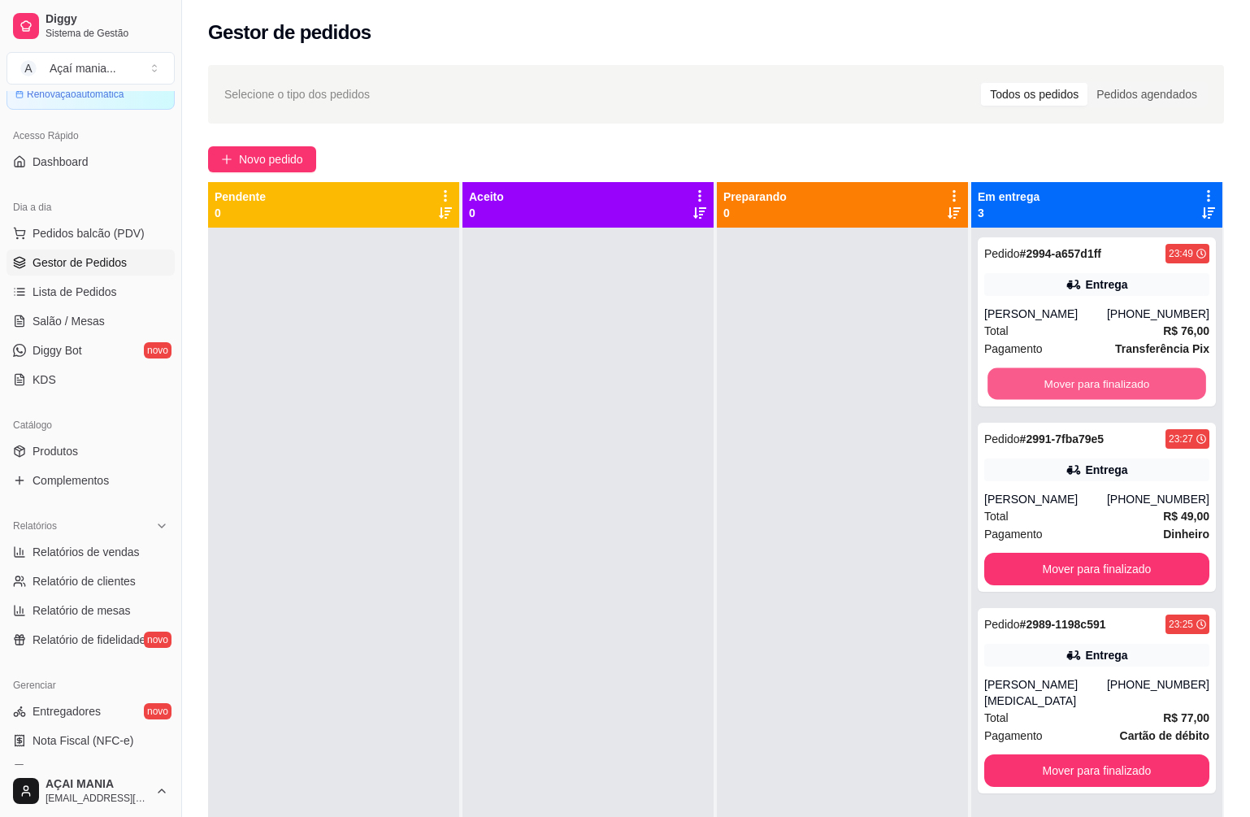
click at [1176, 379] on button "Mover para finalizado" at bounding box center [1096, 384] width 219 height 32
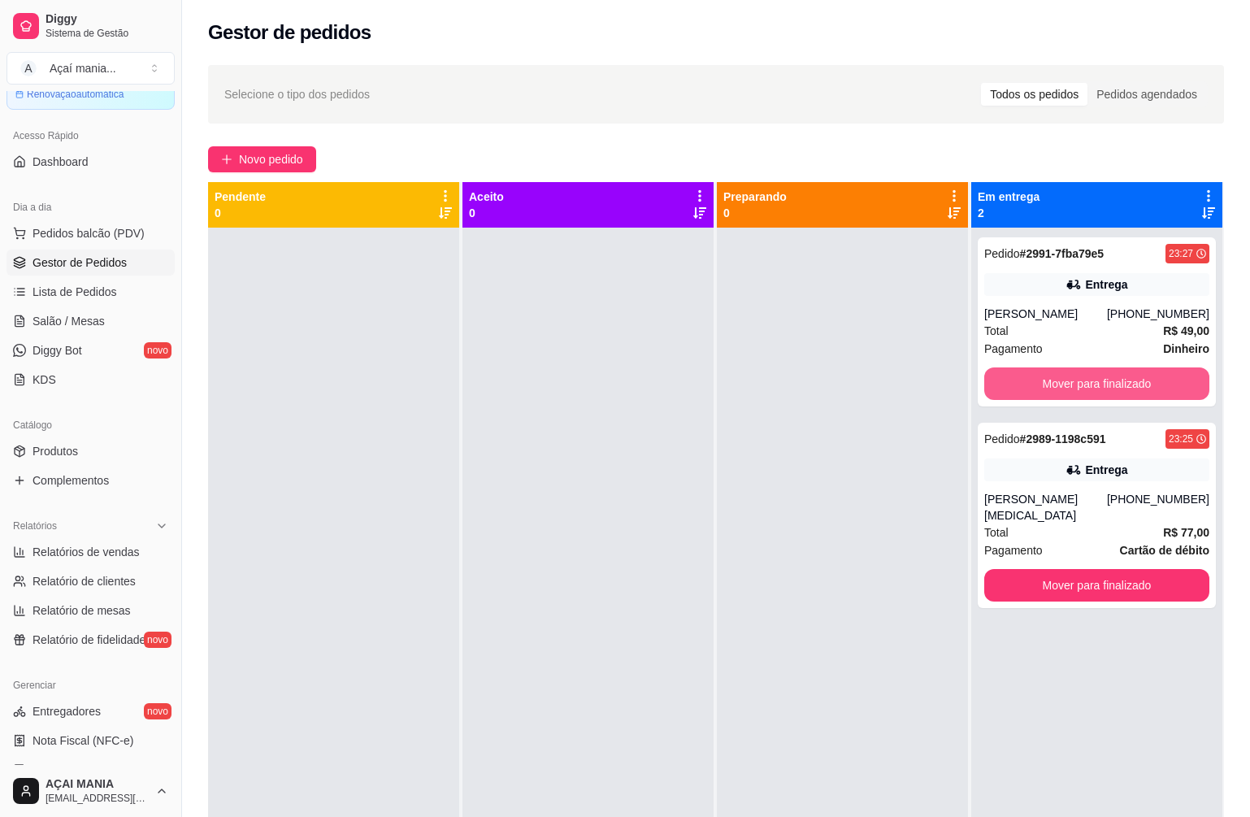
click at [1176, 379] on button "Mover para finalizado" at bounding box center [1096, 383] width 225 height 33
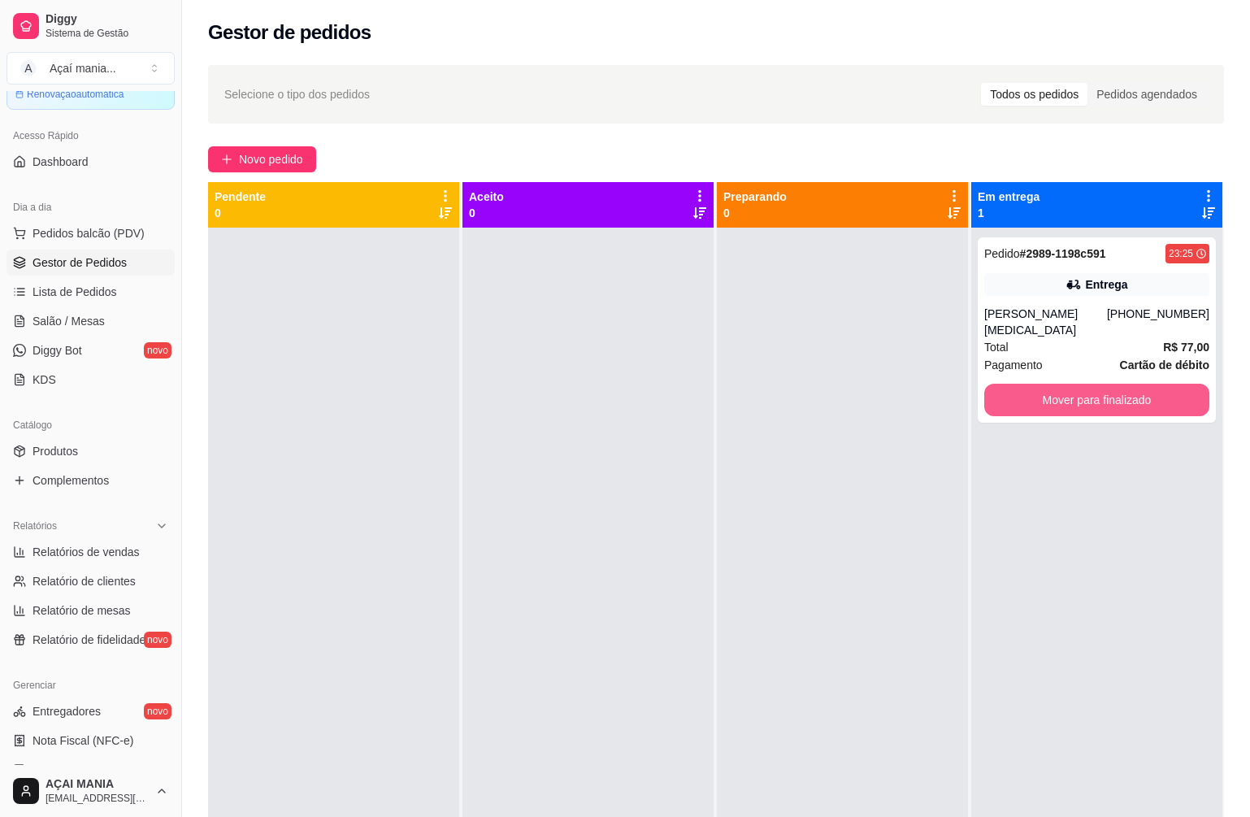
click at [1176, 384] on button "Mover para finalizado" at bounding box center [1096, 400] width 225 height 33
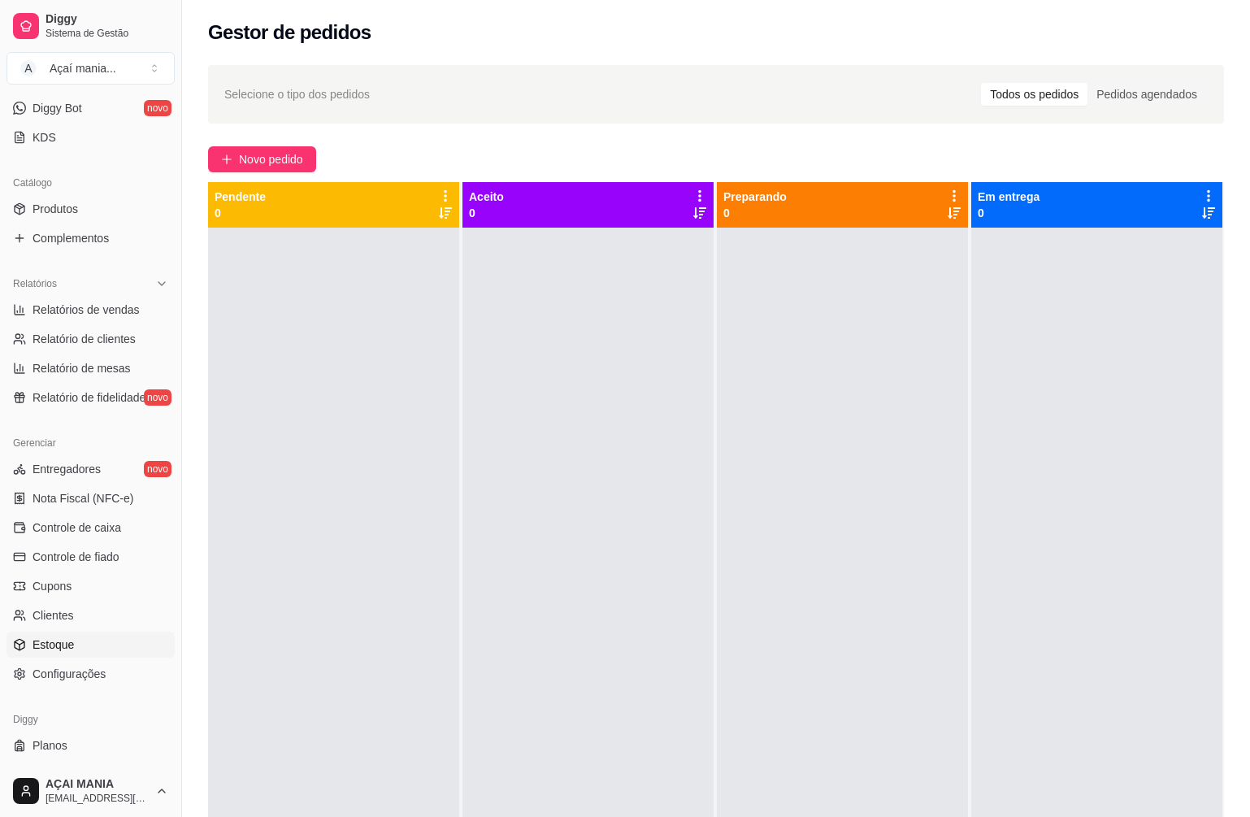
scroll to position [325, 0]
click at [118, 535] on link "Controle de caixa" at bounding box center [91, 526] width 168 height 26
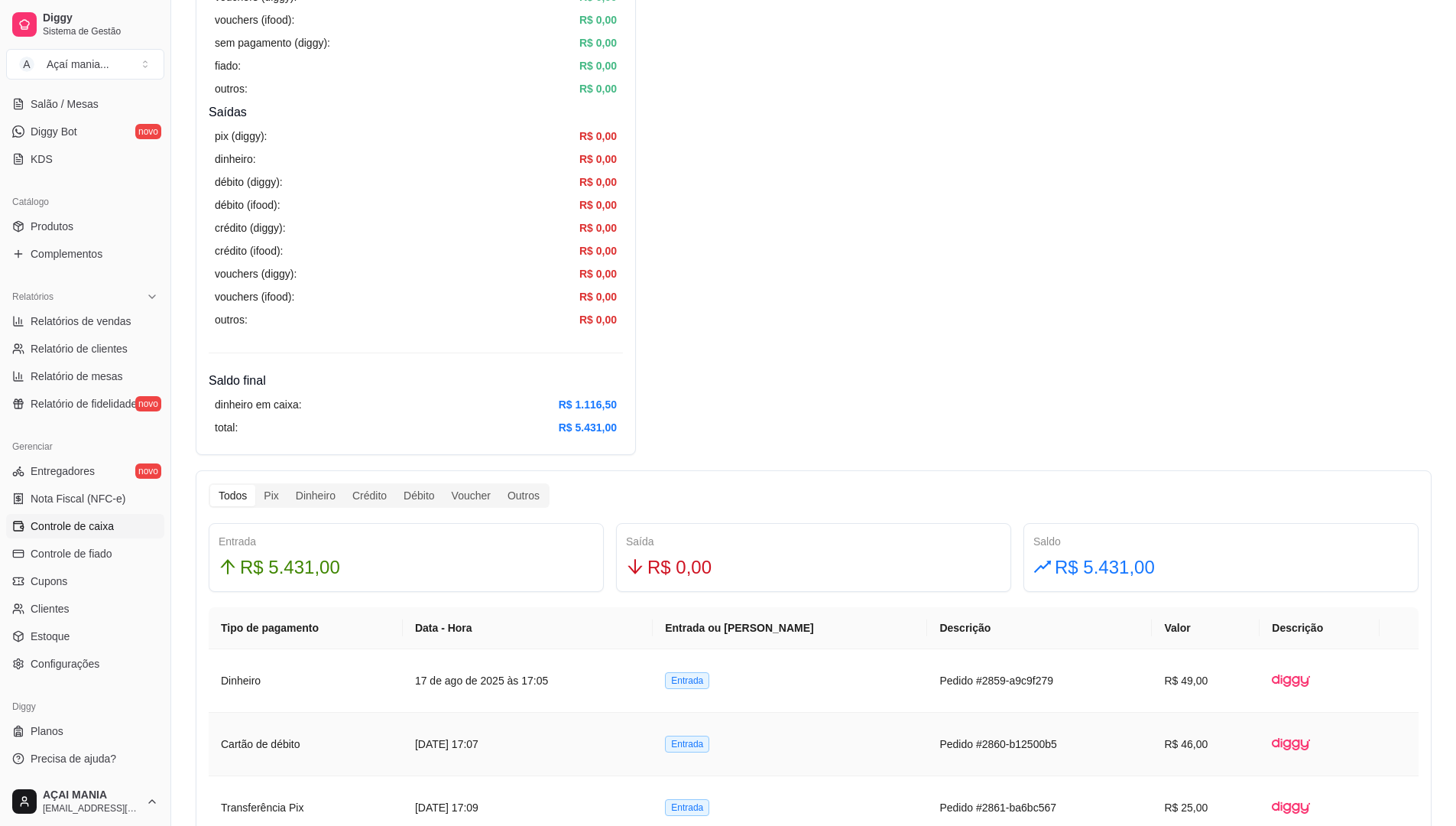
scroll to position [306, 0]
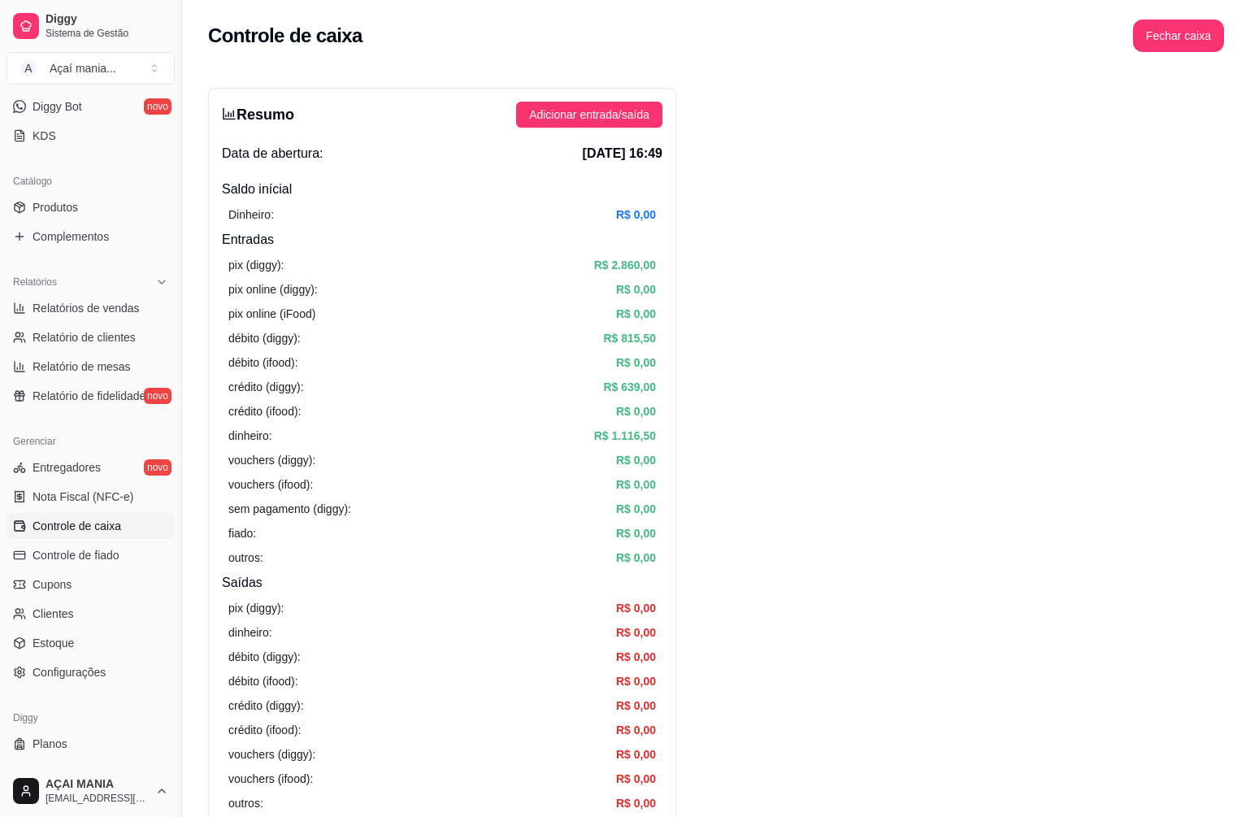
scroll to position [353, 0]
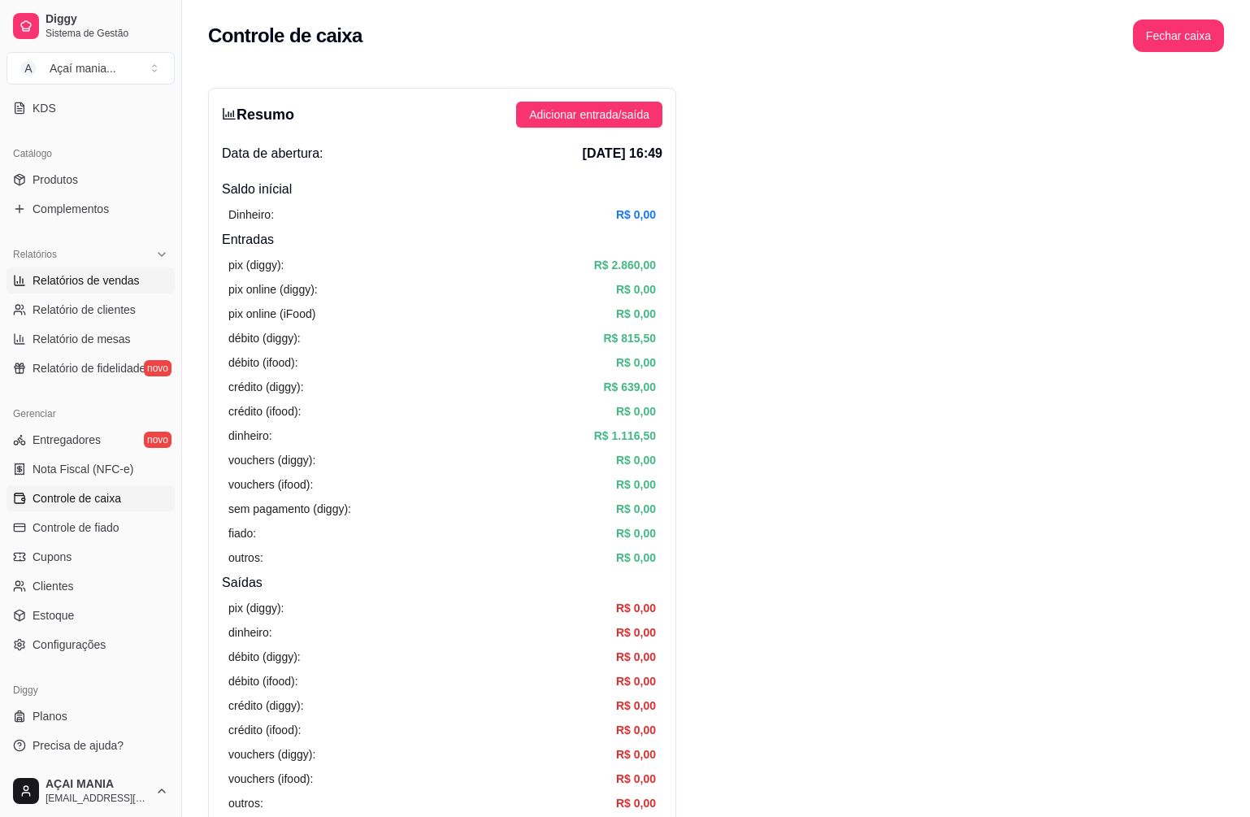
click at [102, 272] on span "Relatórios de vendas" at bounding box center [86, 280] width 107 height 16
select select "ALL"
select select "0"
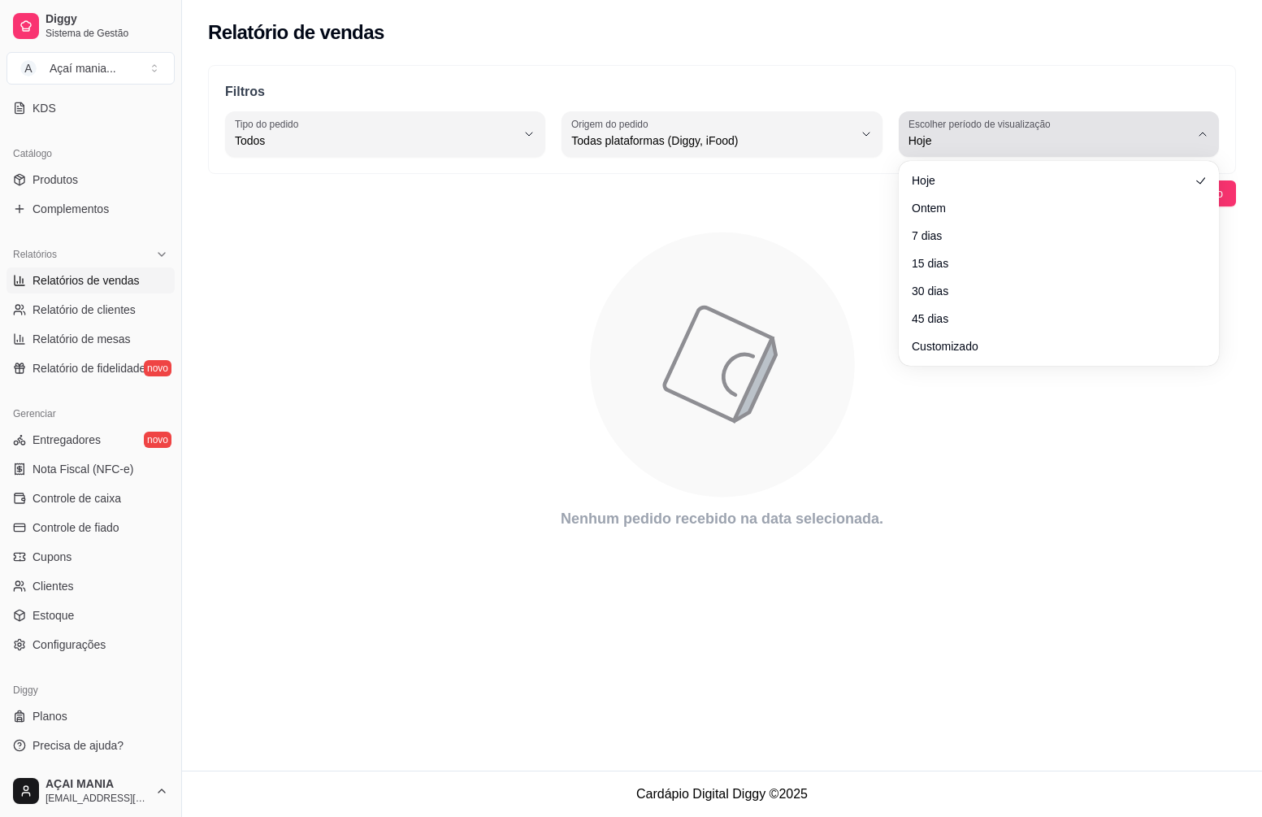
click at [1161, 127] on div "Hoje" at bounding box center [1048, 134] width 281 height 33
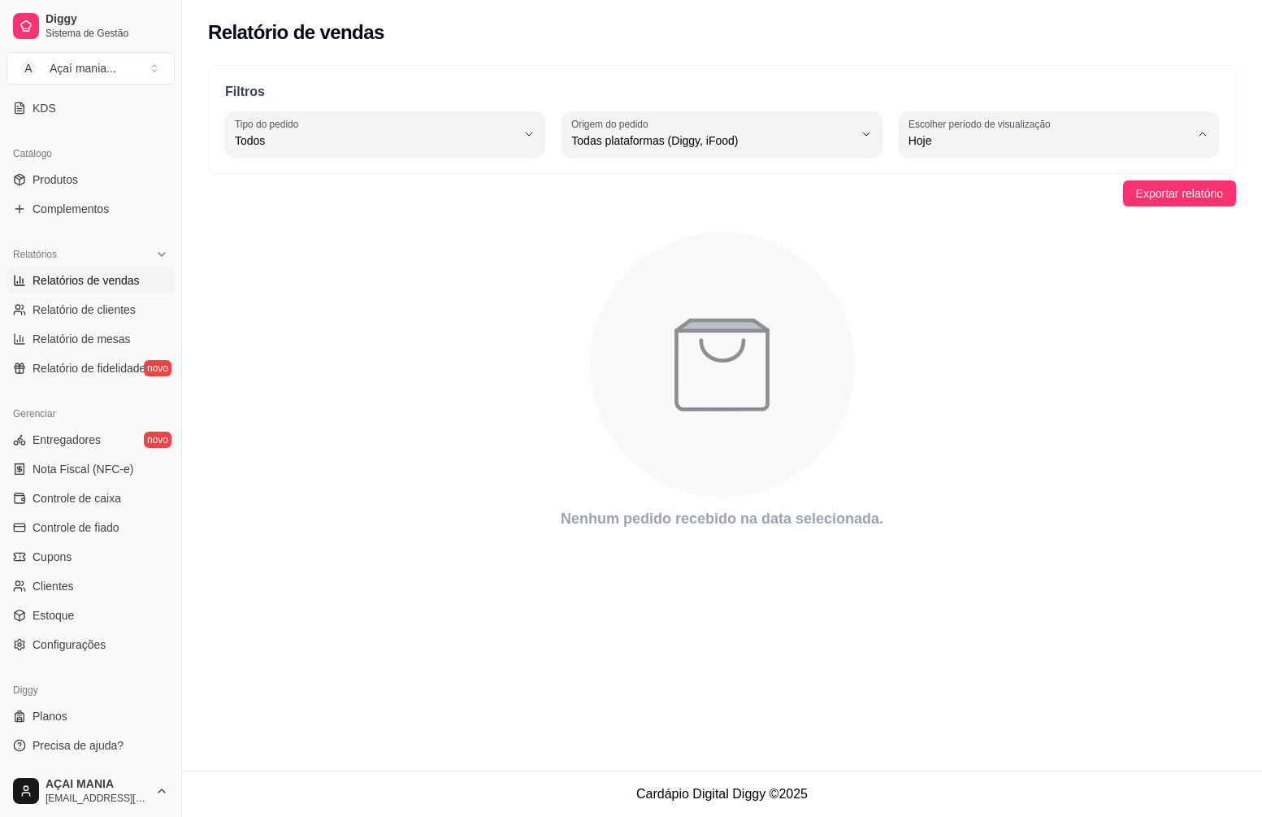
click at [960, 210] on span "Ontem" at bounding box center [1050, 205] width 267 height 15
type input "1"
select select "1"
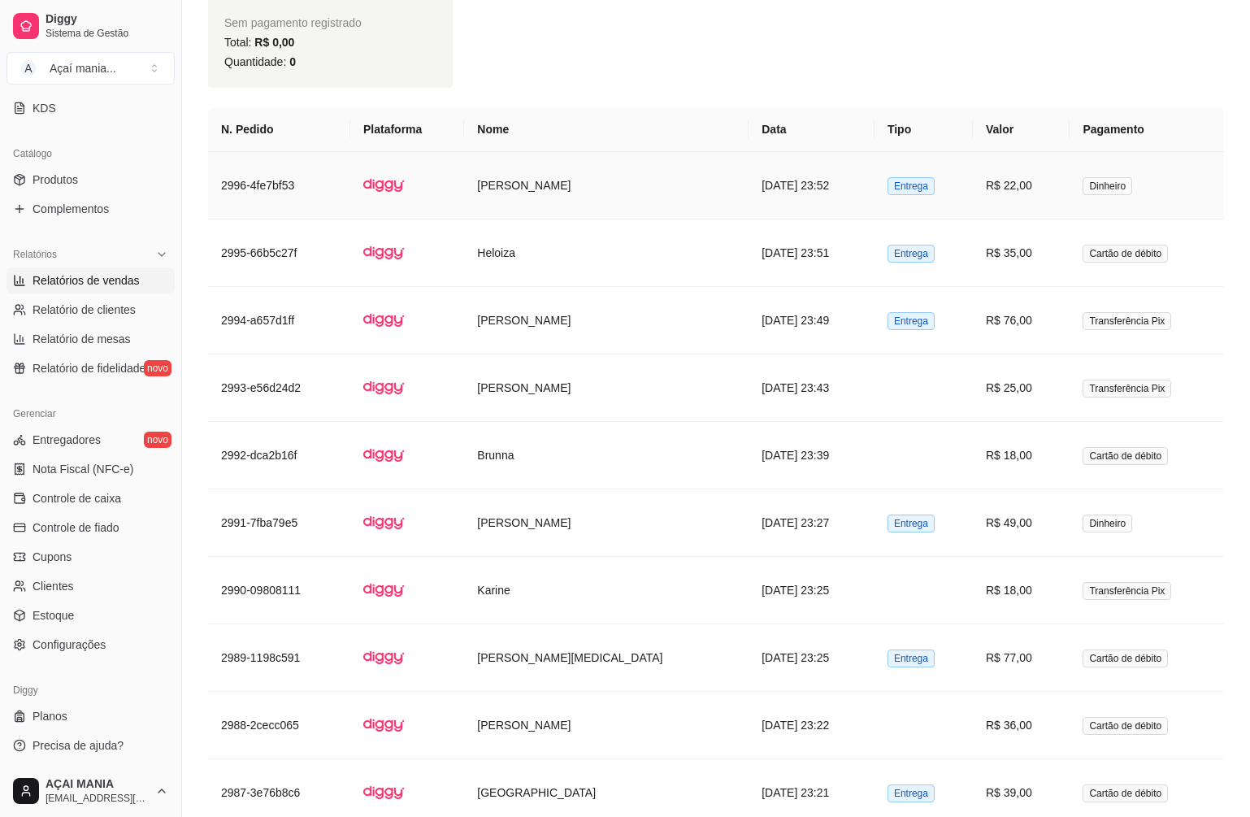
scroll to position [975, 0]
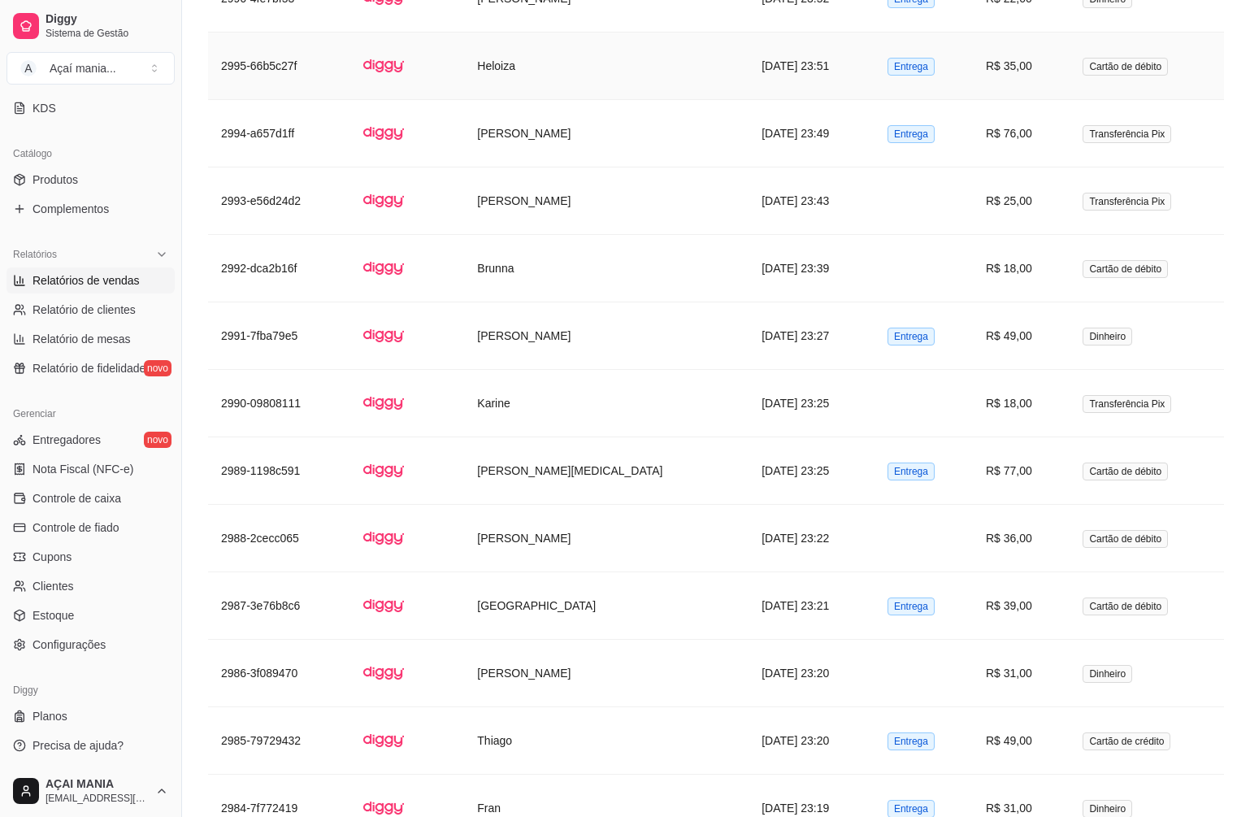
click at [621, 66] on td "Heloiza" at bounding box center [606, 66] width 284 height 67
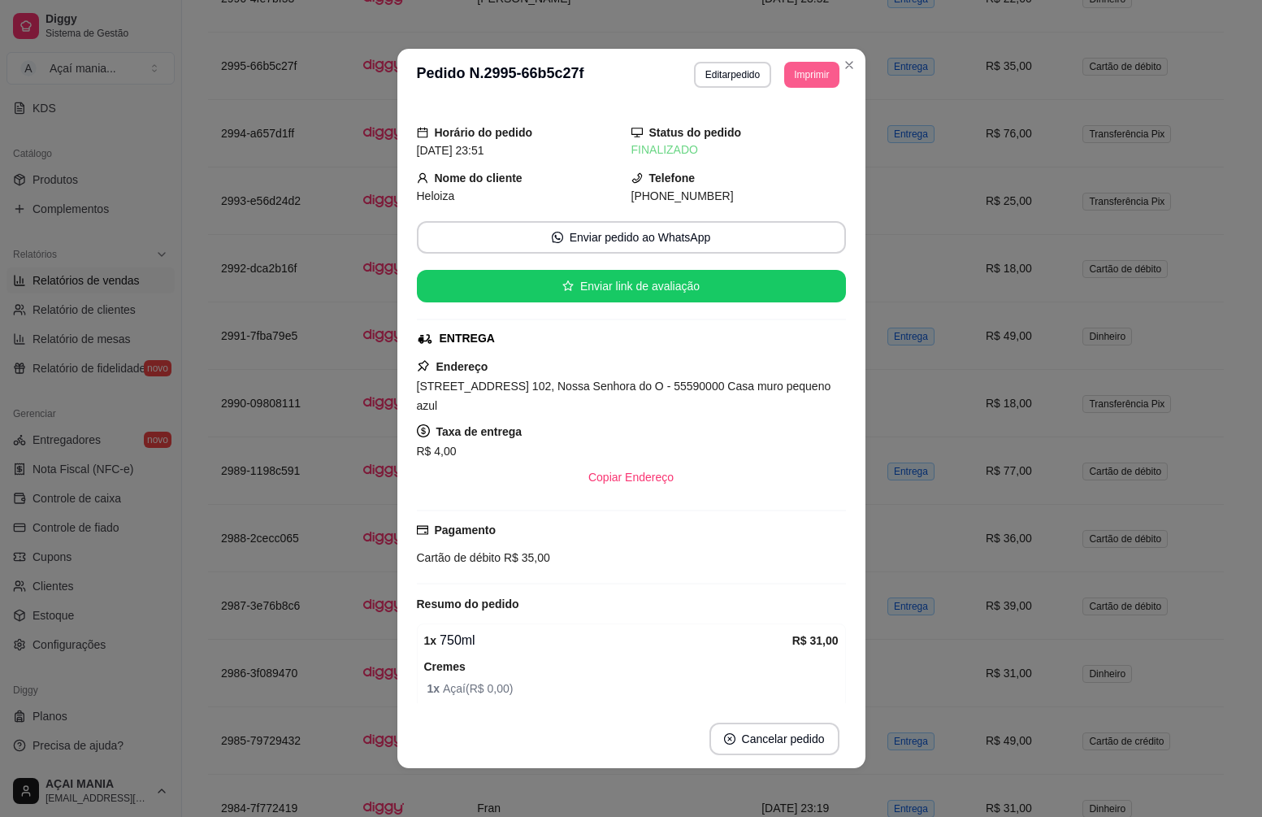
click at [804, 78] on button "Imprimir" at bounding box center [811, 75] width 54 height 26
click at [806, 141] on button "IMPRESSORA" at bounding box center [776, 132] width 118 height 26
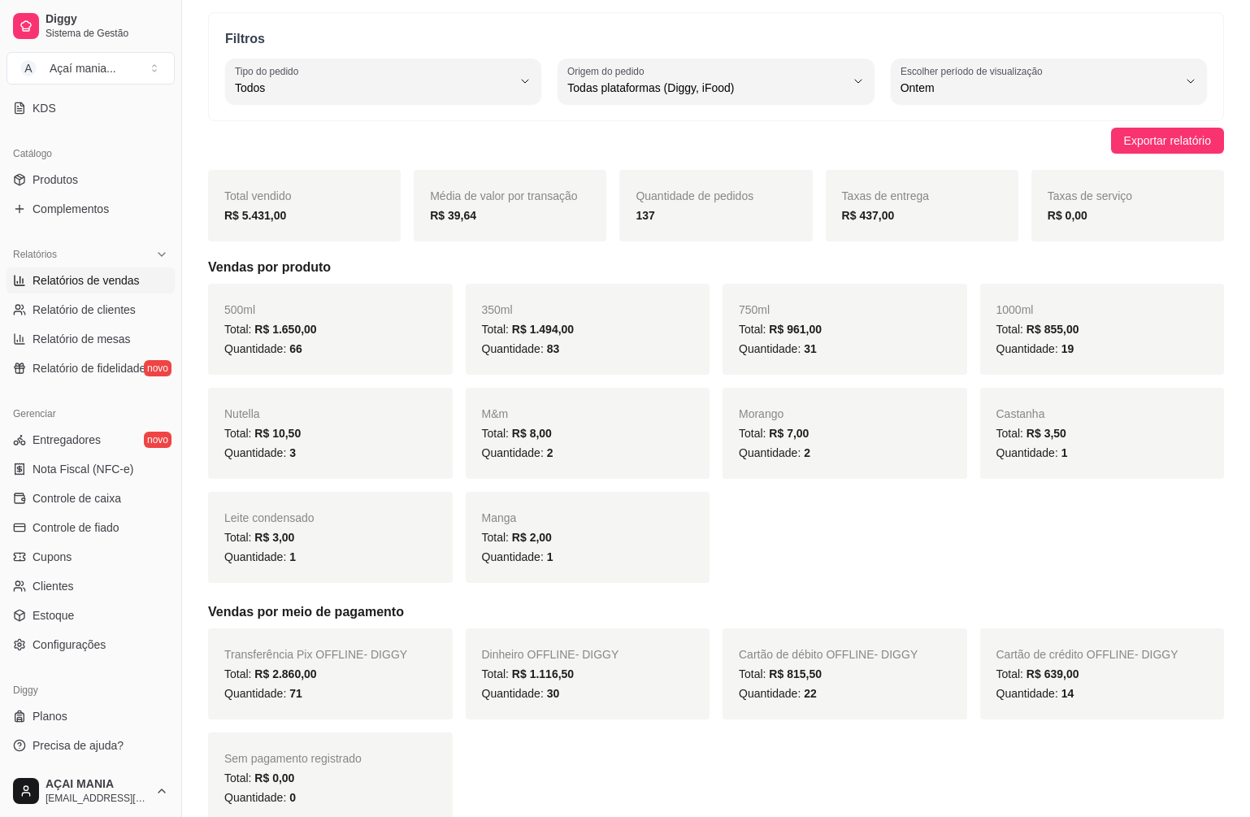
scroll to position [0, 0]
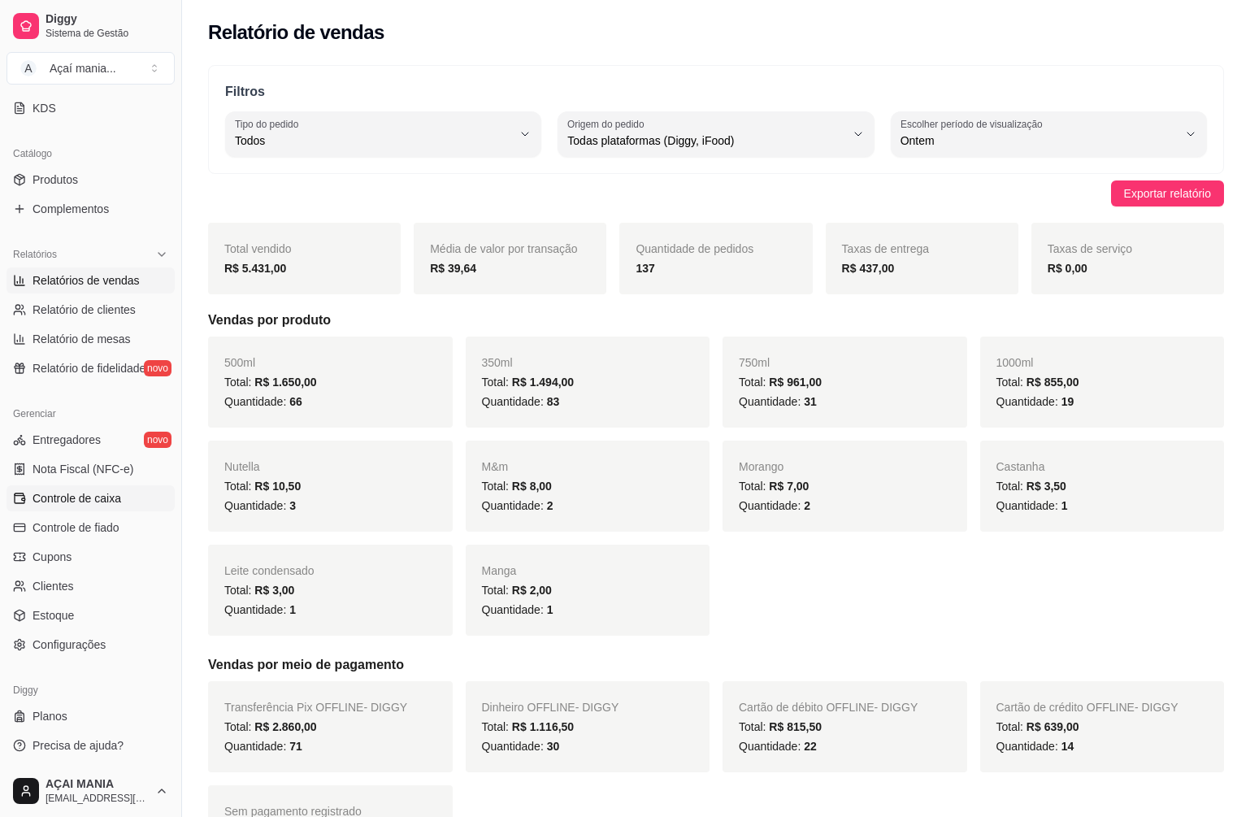
click at [102, 506] on link "Controle de caixa" at bounding box center [91, 498] width 168 height 26
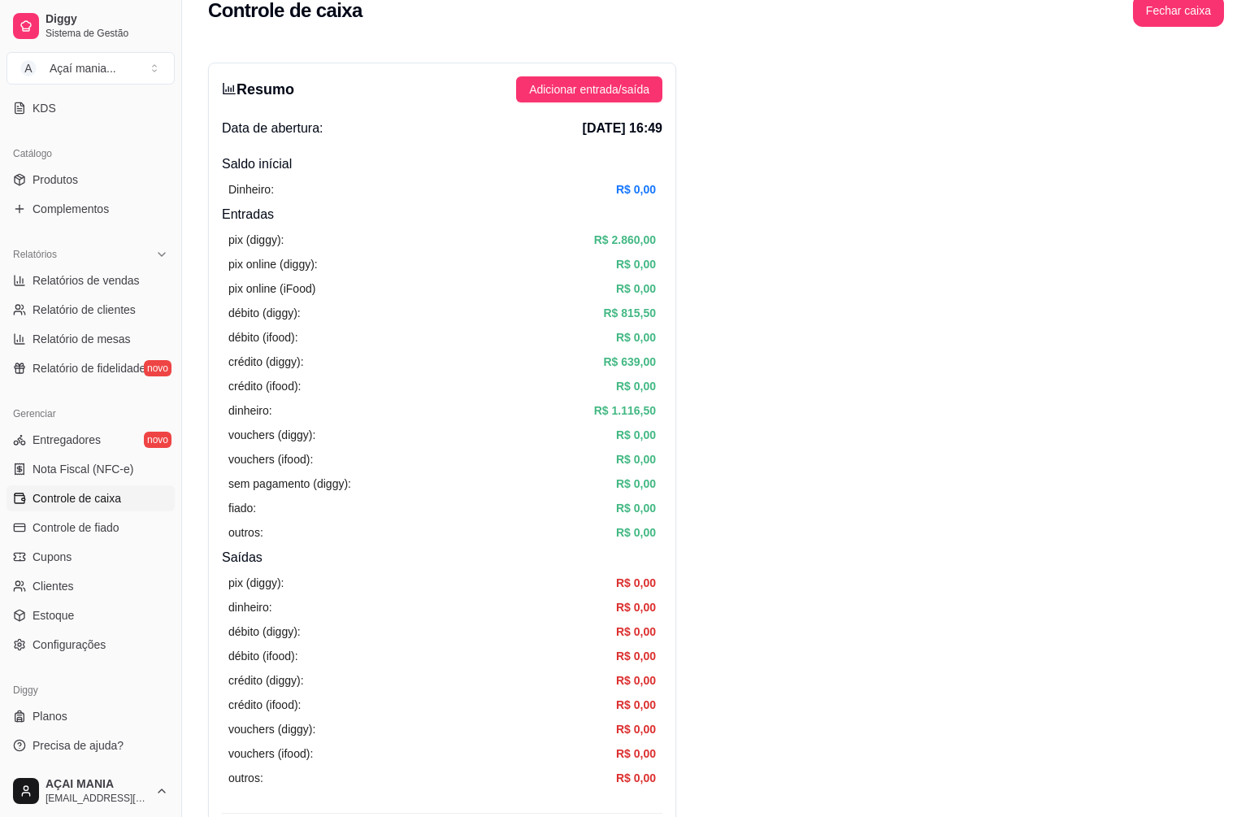
scroll to position [569, 0]
